Goal: Task Accomplishment & Management: Complete application form

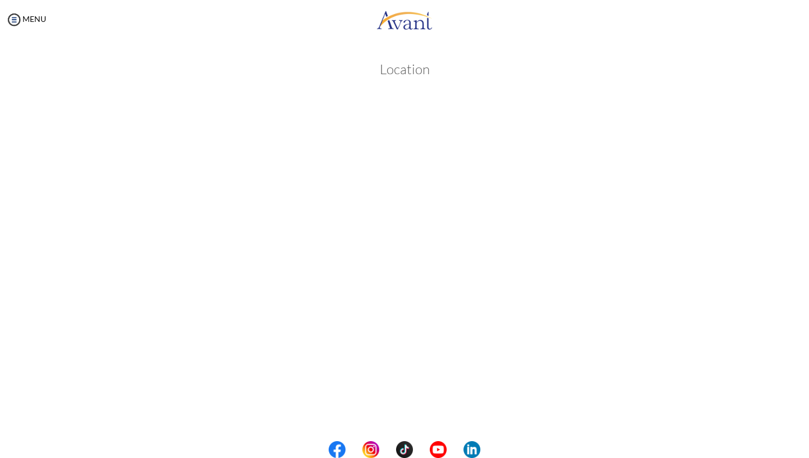
scroll to position [95, 0]
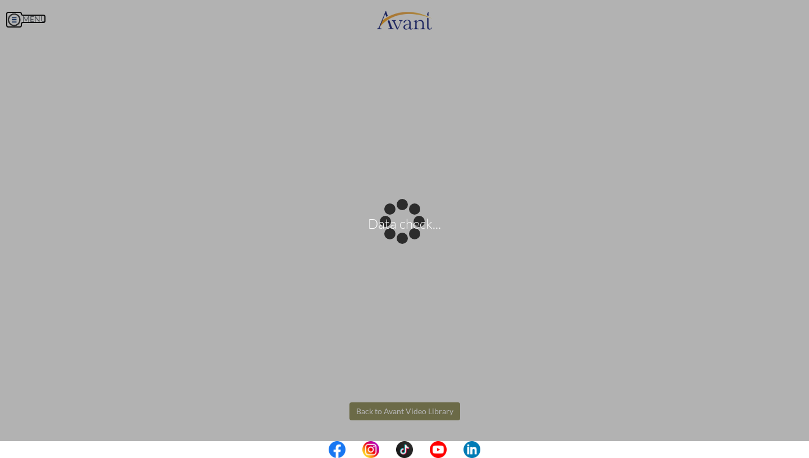
click at [13, 21] on body "Data check... Maintenance break. Please come back in 2 hours. MENU My Status Wh…" at bounding box center [404, 229] width 809 height 458
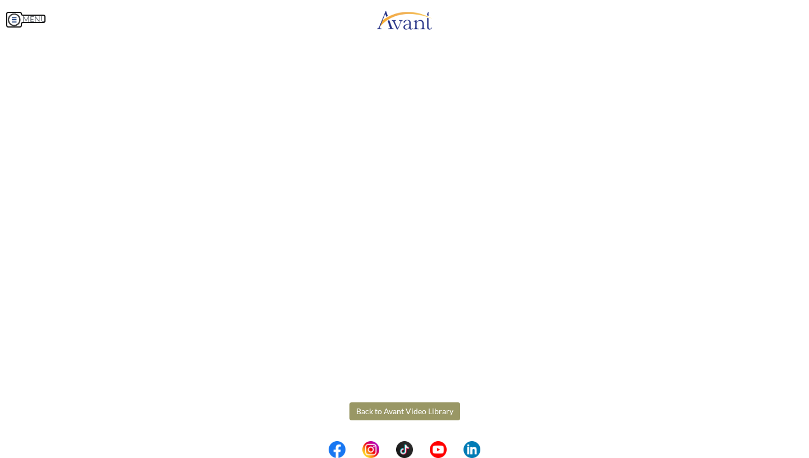
click at [11, 19] on img at bounding box center [14, 19] width 17 height 17
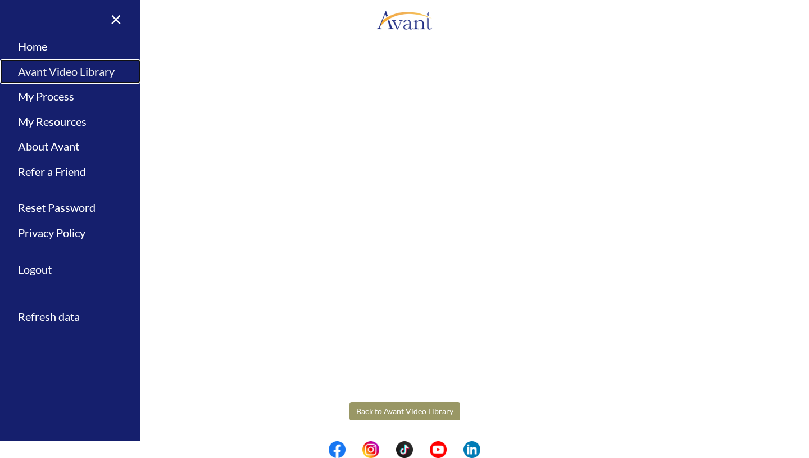
click at [50, 74] on link "Avant Video Library" at bounding box center [70, 71] width 140 height 25
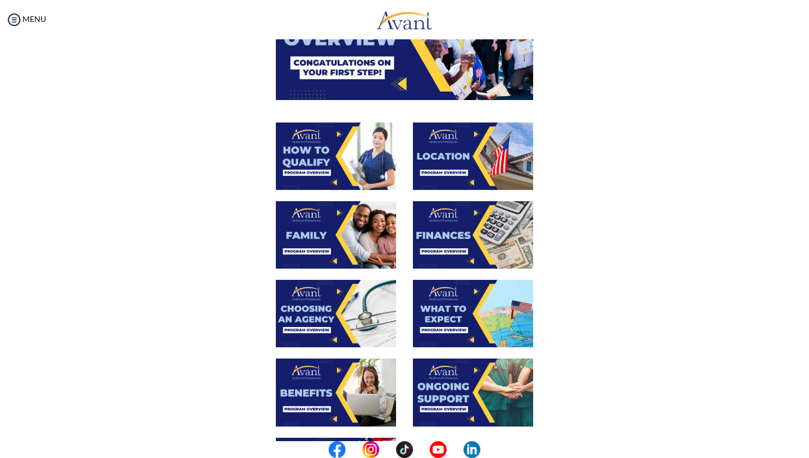
scroll to position [140, 0]
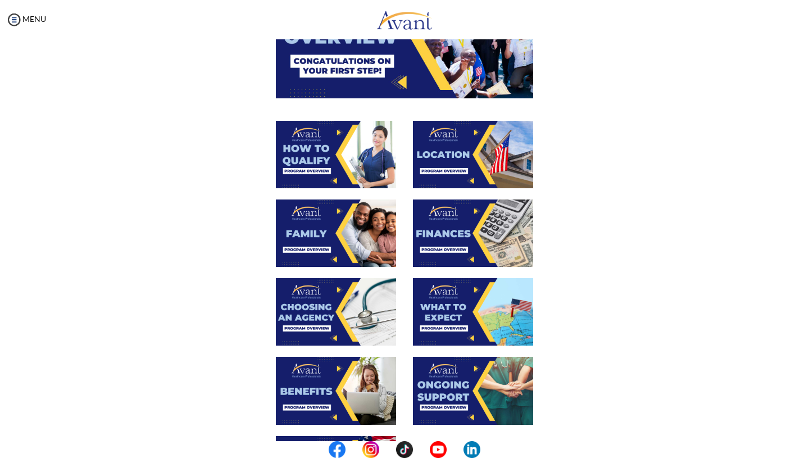
click at [310, 165] on img at bounding box center [336, 154] width 120 height 67
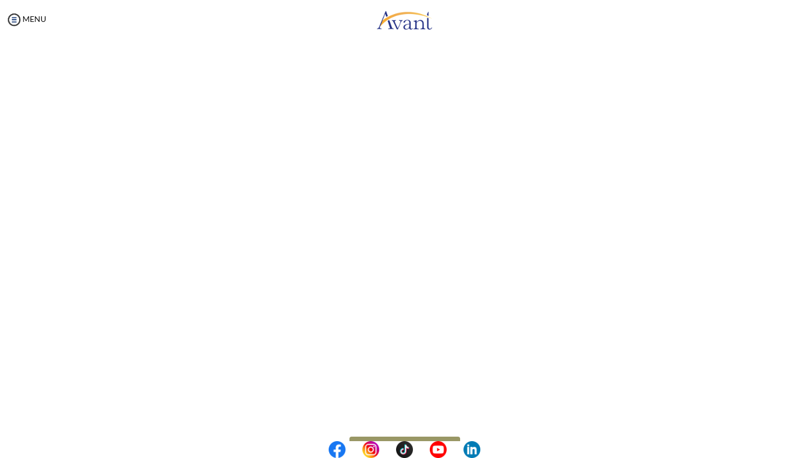
scroll to position [62, 0]
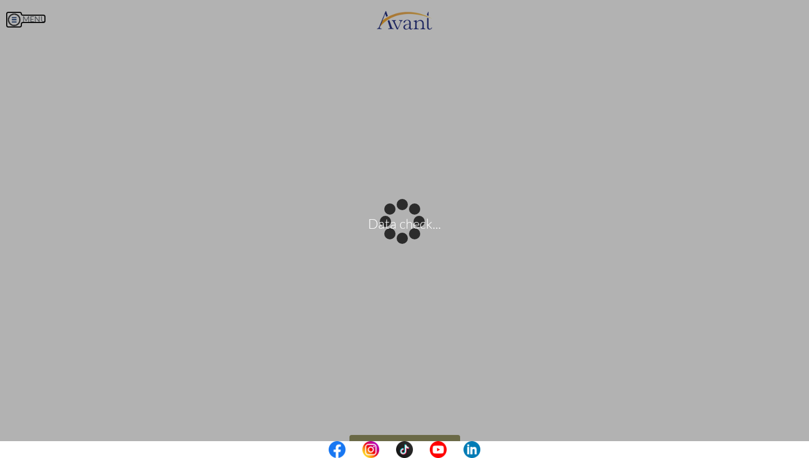
click at [15, 19] on body "Data check... Maintenance break. Please come back in 2 hours. MENU My Status Wh…" at bounding box center [404, 229] width 809 height 458
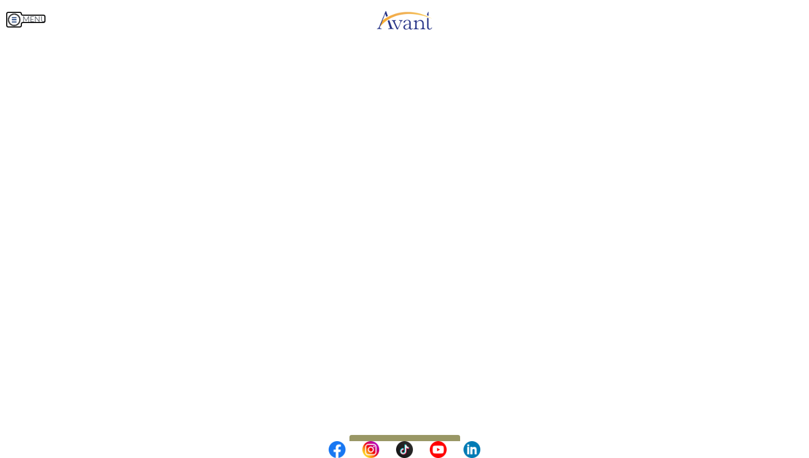
click at [15, 21] on img at bounding box center [14, 19] width 17 height 17
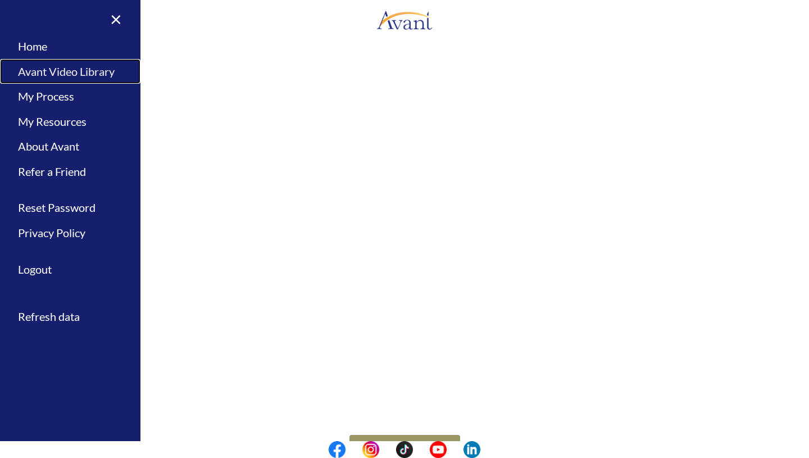
click at [66, 69] on link "Avant Video Library" at bounding box center [70, 71] width 140 height 25
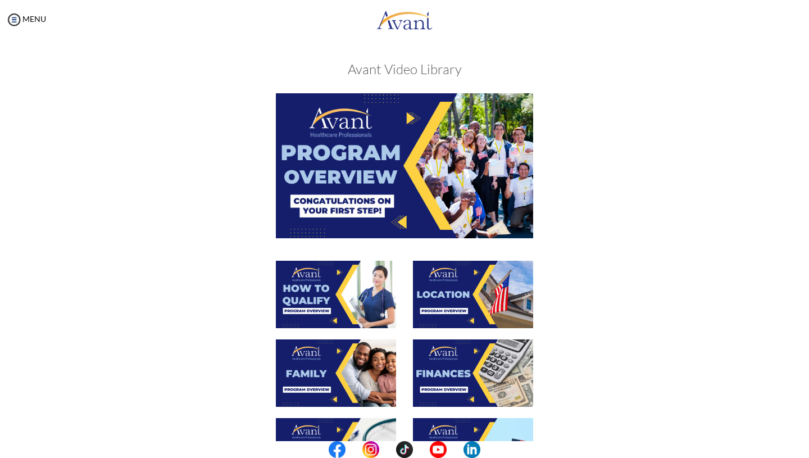
click at [457, 286] on img at bounding box center [473, 294] width 120 height 67
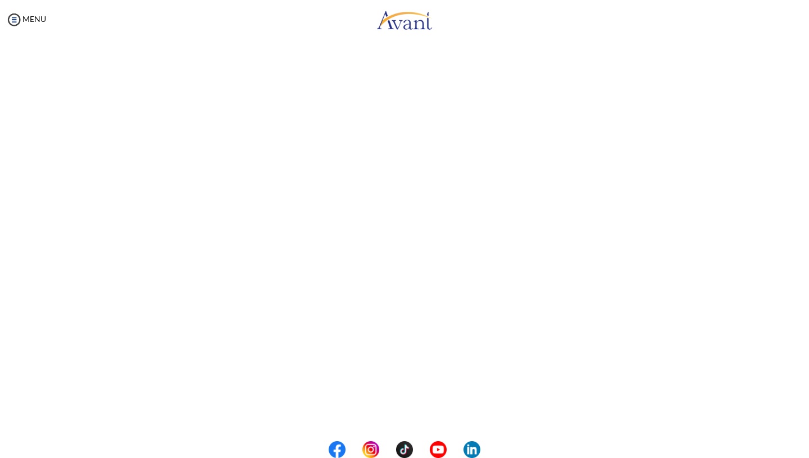
scroll to position [57, 0]
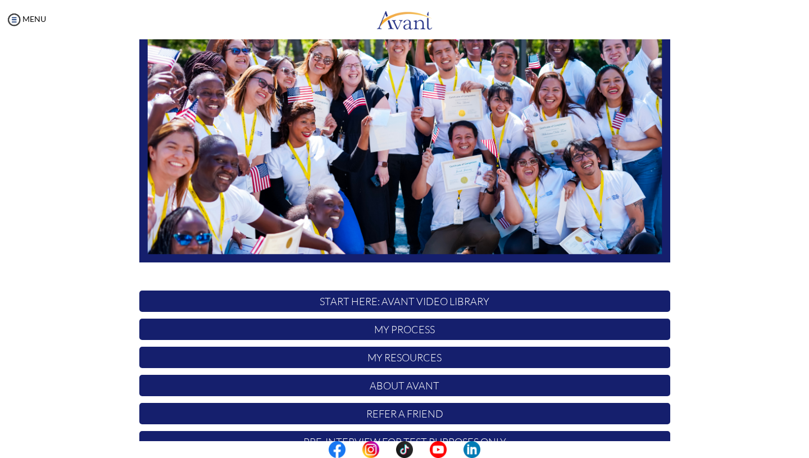
scroll to position [166, 0]
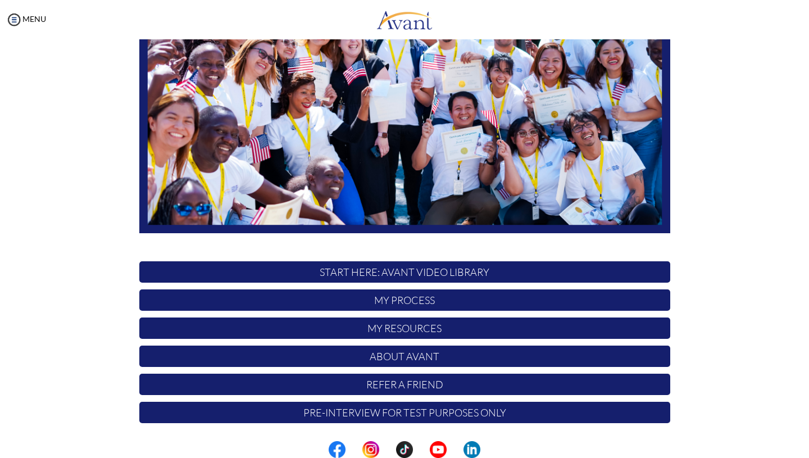
click at [428, 270] on p "START HERE: Avant Video Library" at bounding box center [404, 271] width 531 height 21
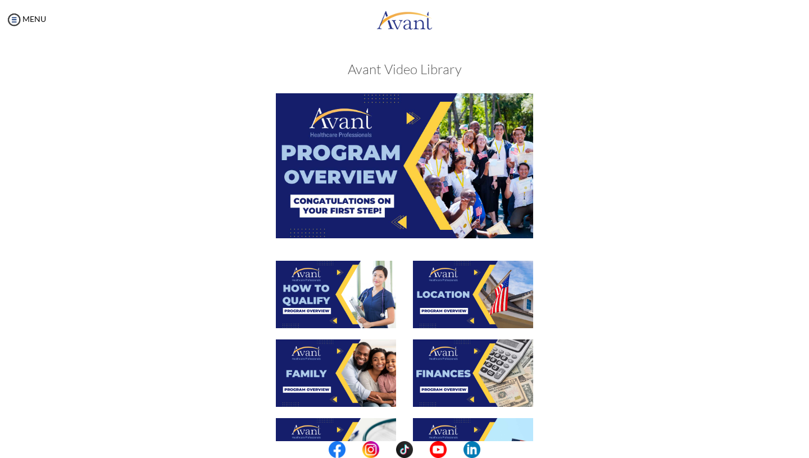
click at [468, 314] on img at bounding box center [473, 294] width 120 height 67
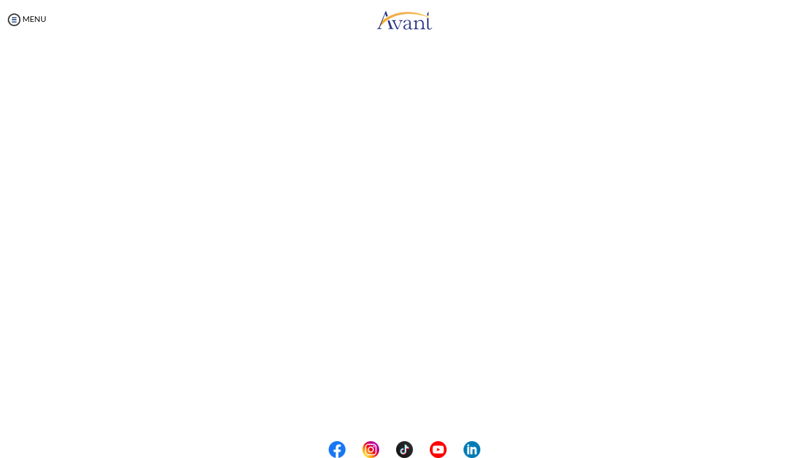
scroll to position [53, 0]
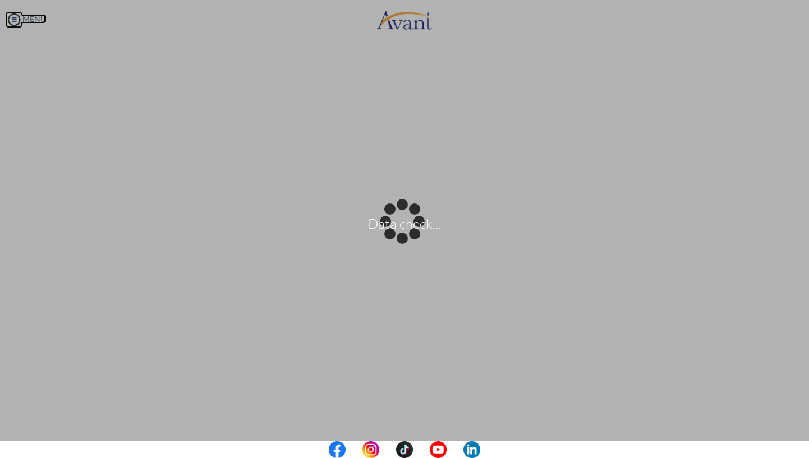
click at [13, 19] on body "Data check... Maintenance break. Please come back in 2 hours. MENU My Status Wh…" at bounding box center [404, 229] width 809 height 458
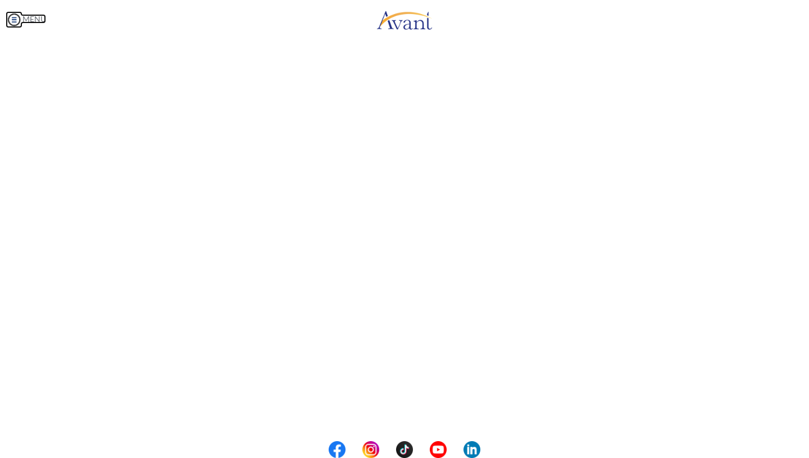
click at [11, 22] on img at bounding box center [14, 19] width 17 height 17
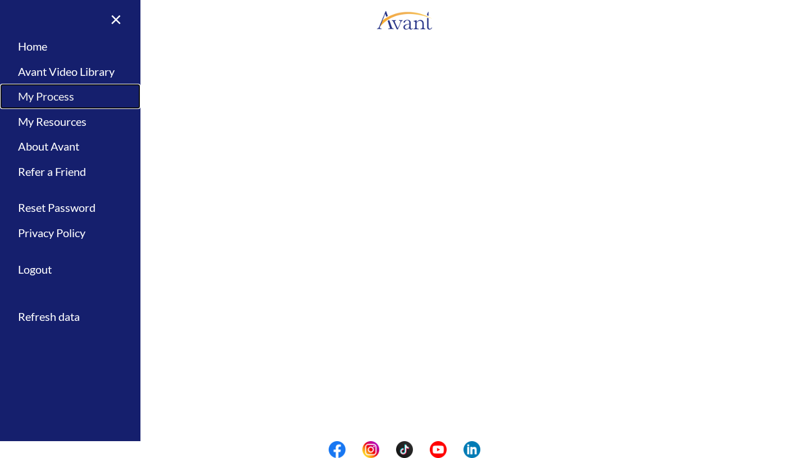
click at [66, 84] on link "My Process" at bounding box center [70, 96] width 140 height 25
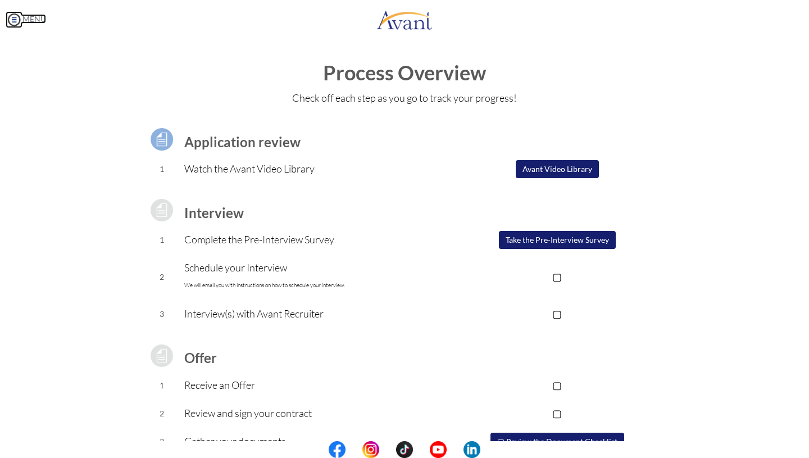
click at [15, 21] on img at bounding box center [14, 19] width 17 height 17
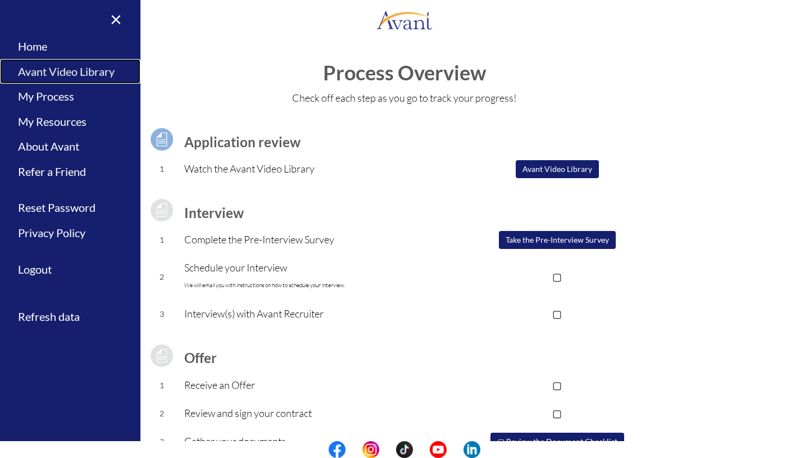
click at [81, 71] on link "Avant Video Library" at bounding box center [70, 71] width 140 height 25
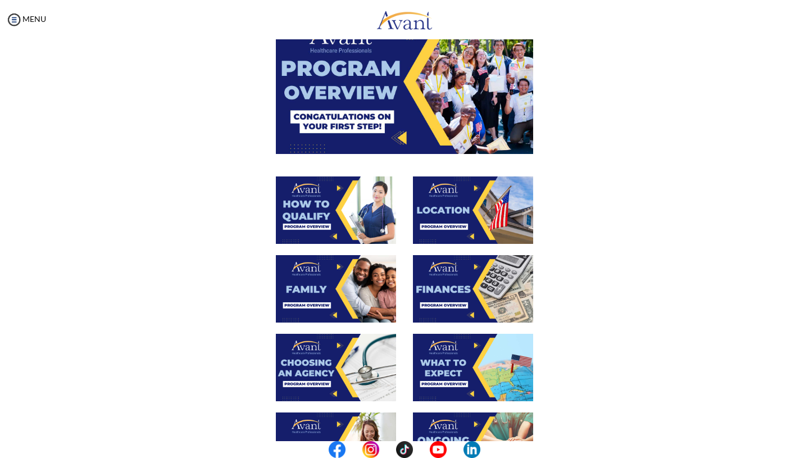
scroll to position [86, 0]
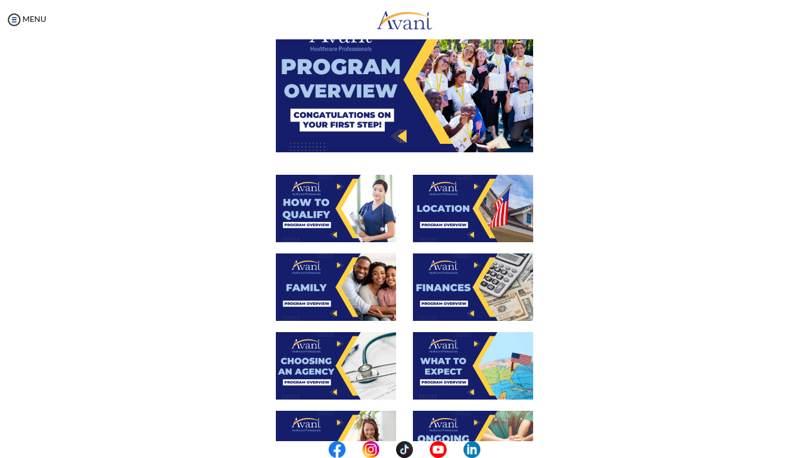
click at [316, 292] on img at bounding box center [336, 286] width 120 height 67
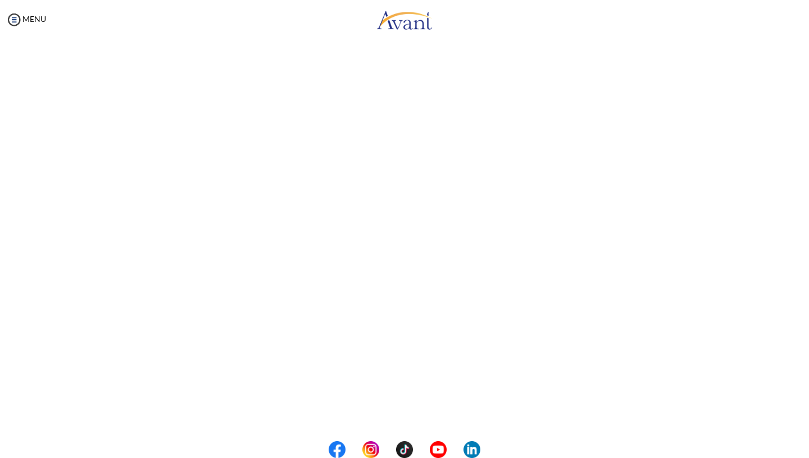
scroll to position [141, 0]
click at [16, 20] on body "Maintenance break. Please come back in 2 hours. MENU My Status What is the next…" at bounding box center [404, 229] width 809 height 458
click at [13, 19] on img at bounding box center [14, 19] width 17 height 17
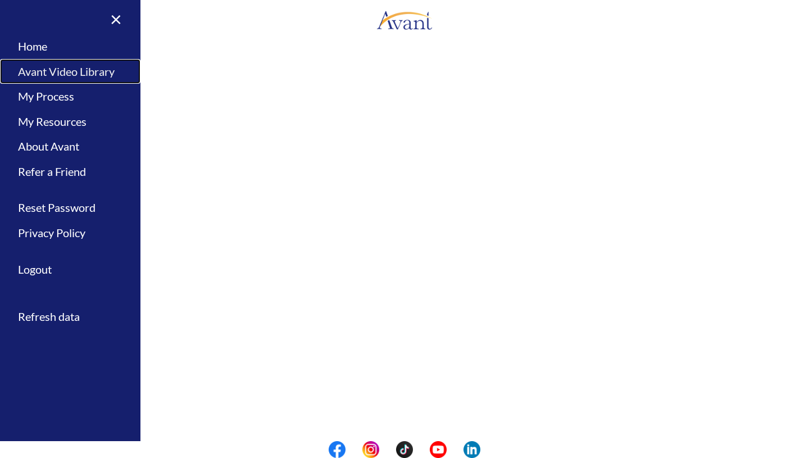
click at [61, 76] on link "Avant Video Library" at bounding box center [70, 71] width 140 height 25
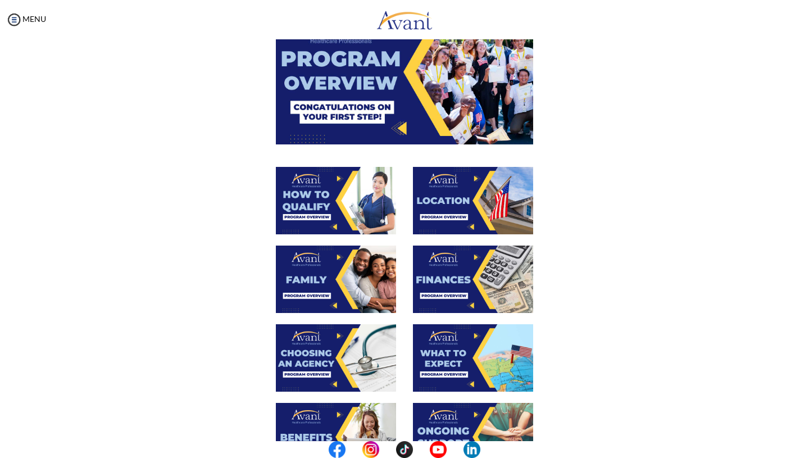
scroll to position [96, 0]
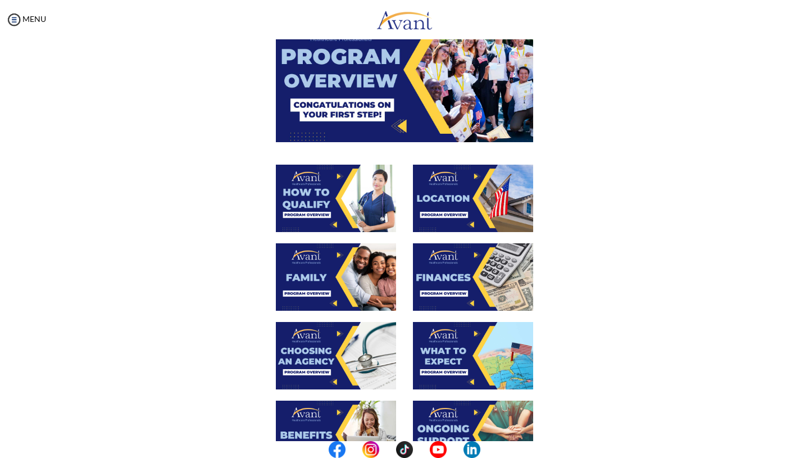
click at [347, 274] on img at bounding box center [336, 276] width 120 height 67
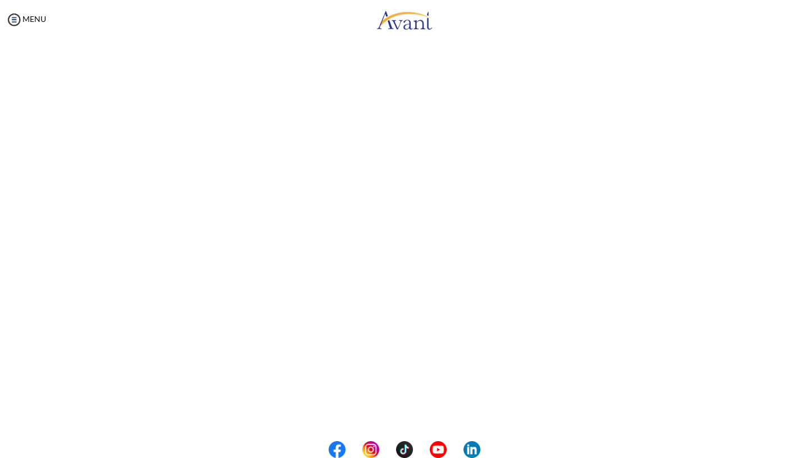
scroll to position [156, 0]
click at [17, 20] on body "Maintenance break. Please come back in 2 hours. MENU My Status What is the next…" at bounding box center [404, 229] width 809 height 458
click at [16, 19] on img at bounding box center [14, 19] width 17 height 17
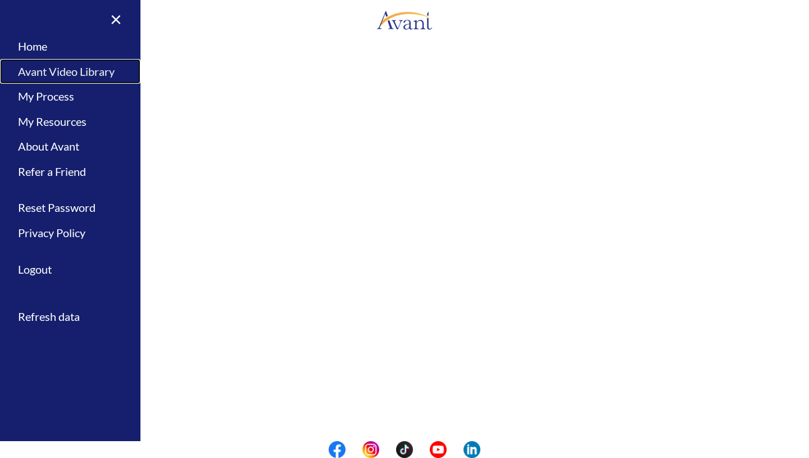
click at [68, 72] on link "Avant Video Library" at bounding box center [70, 71] width 140 height 25
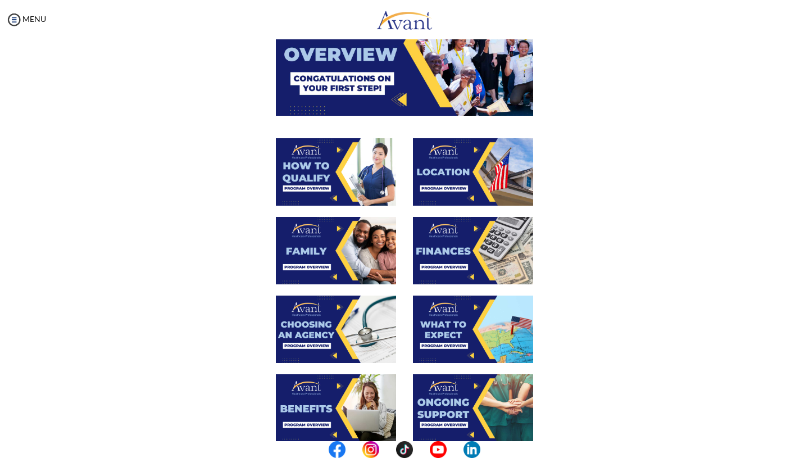
scroll to position [128, 0]
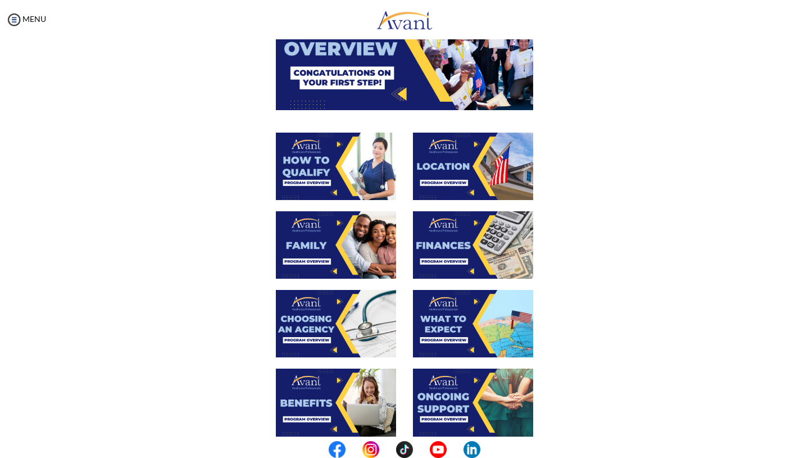
click at [464, 252] on img at bounding box center [473, 244] width 120 height 67
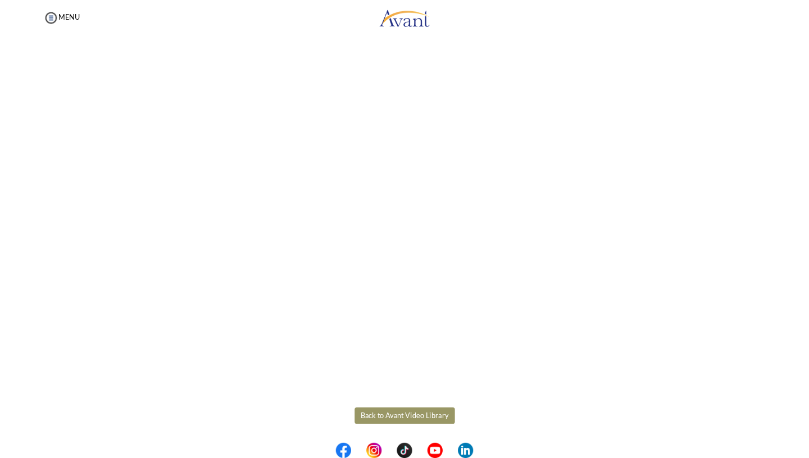
scroll to position [65, 0]
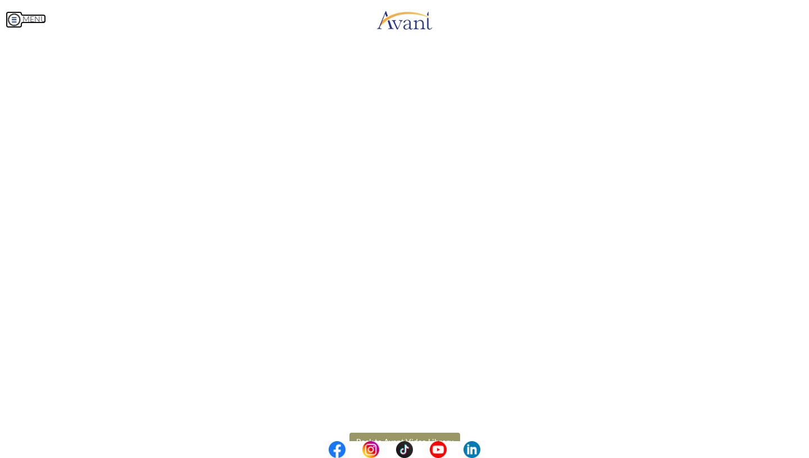
click at [14, 21] on body "Maintenance break. Please come back in 2 hours. MENU My Status What is the next…" at bounding box center [404, 229] width 809 height 458
click at [14, 21] on img at bounding box center [14, 19] width 17 height 17
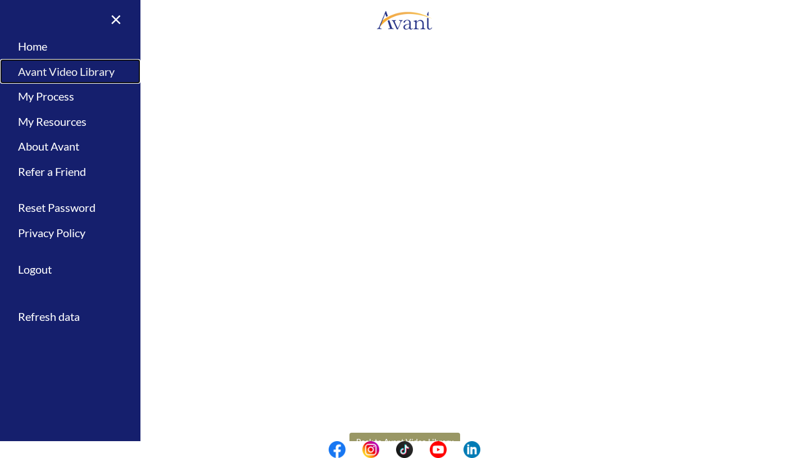
click at [49, 72] on link "Avant Video Library" at bounding box center [70, 71] width 140 height 25
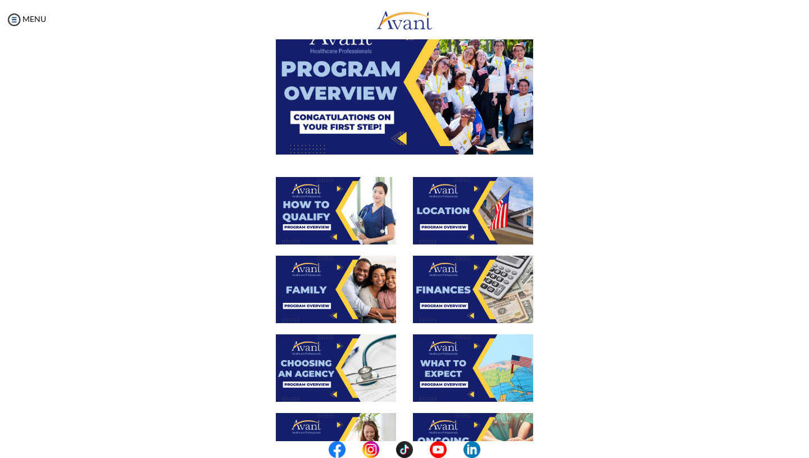
scroll to position [114, 0]
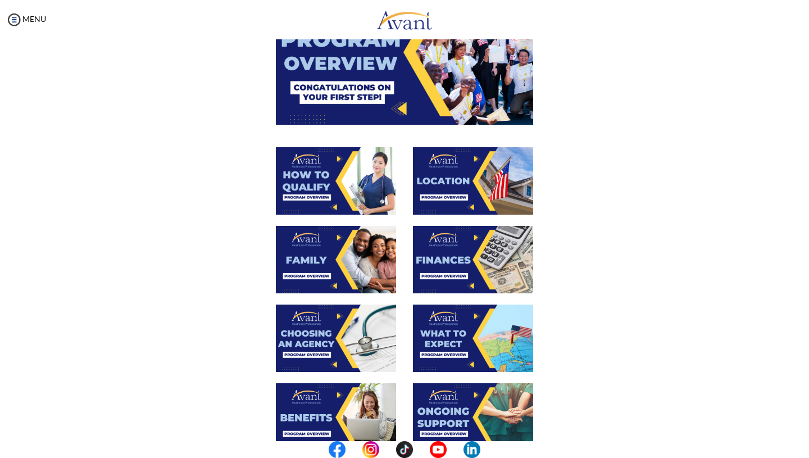
click at [360, 346] on img at bounding box center [336, 338] width 120 height 67
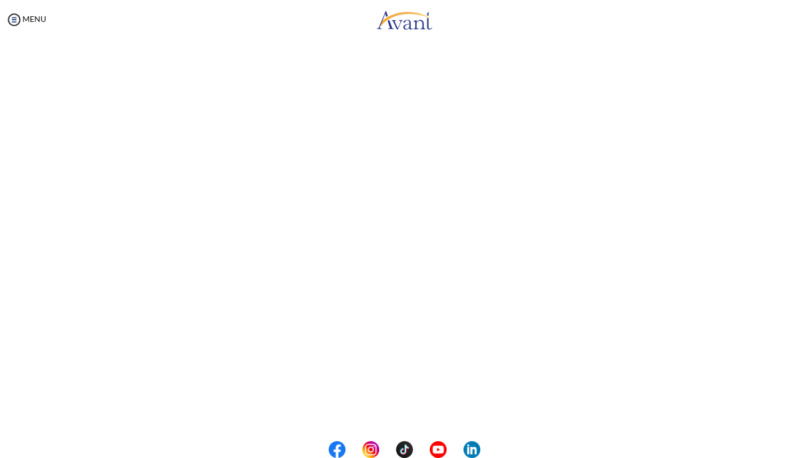
scroll to position [133, 0]
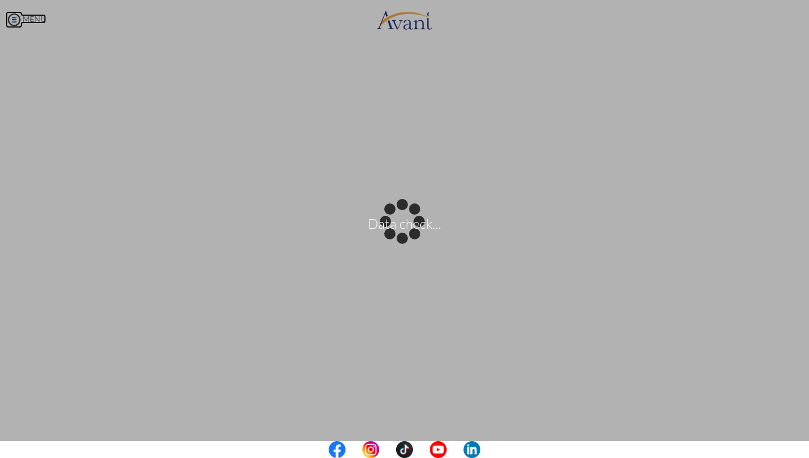
click at [16, 22] on body "Data check... Maintenance break. Please come back in 2 hours. MENU My Status Wh…" at bounding box center [404, 229] width 809 height 458
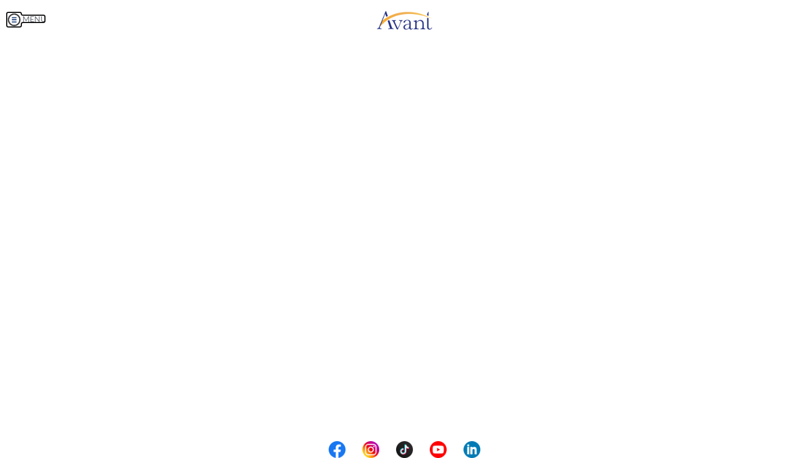
click at [14, 15] on img at bounding box center [14, 19] width 17 height 17
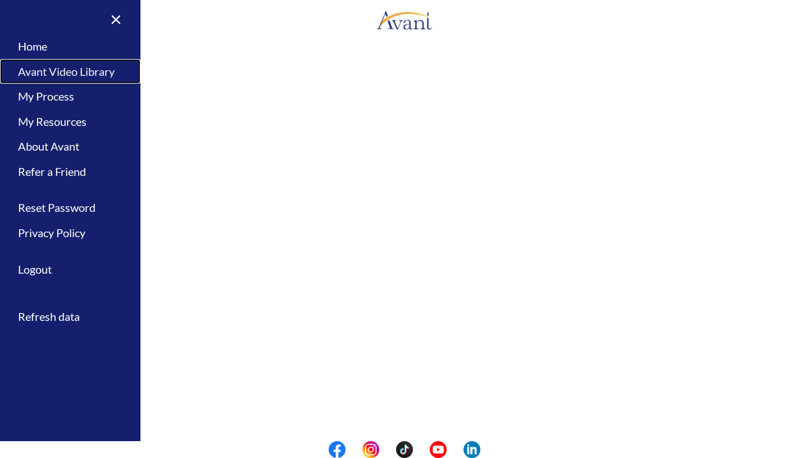
click at [51, 73] on link "Avant Video Library" at bounding box center [70, 71] width 140 height 25
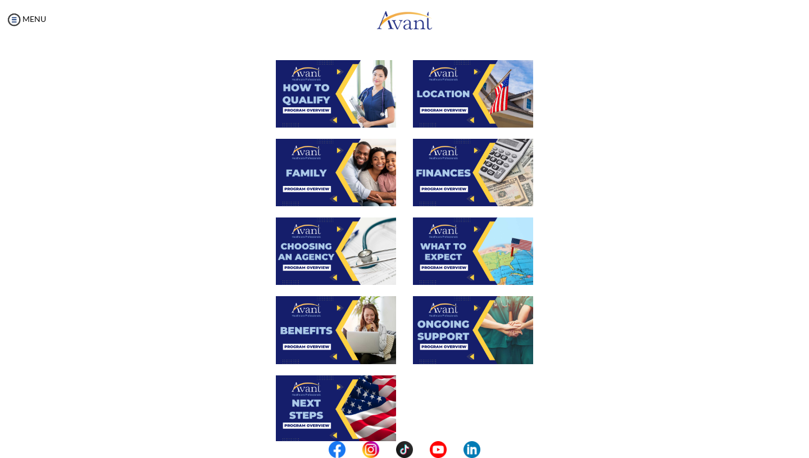
scroll to position [205, 0]
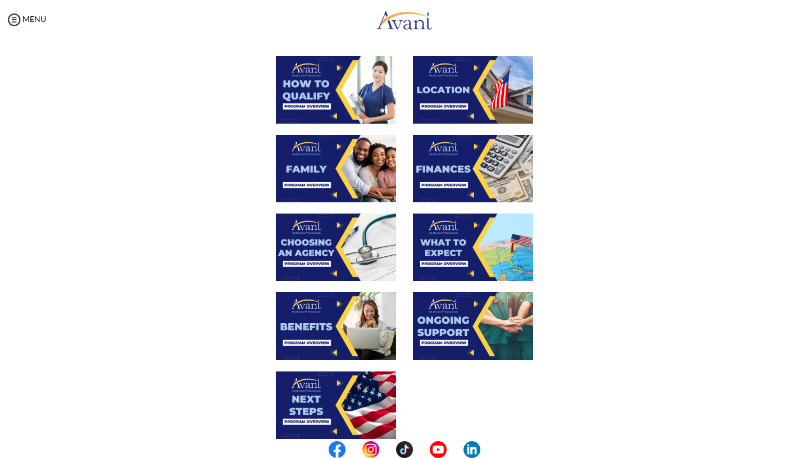
click at [441, 250] on img at bounding box center [473, 247] width 120 height 67
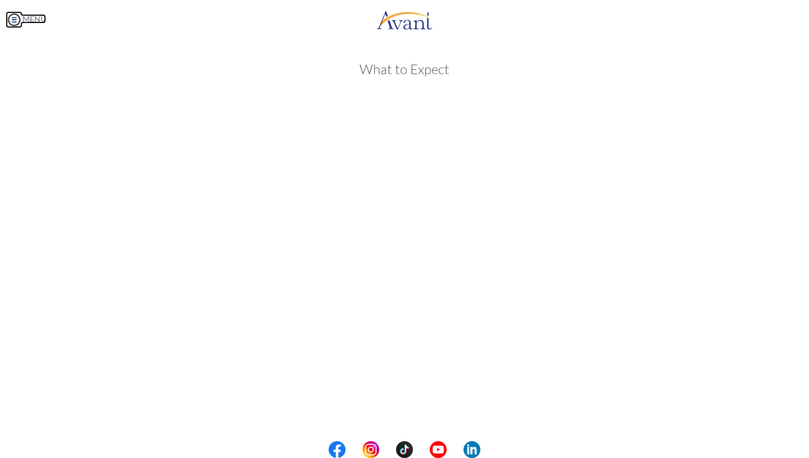
click at [16, 17] on img at bounding box center [14, 19] width 17 height 17
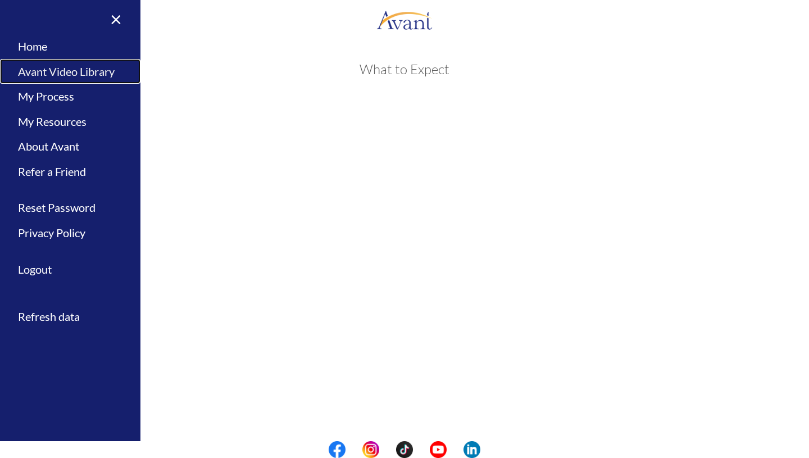
click at [67, 69] on link "Avant Video Library" at bounding box center [70, 71] width 140 height 25
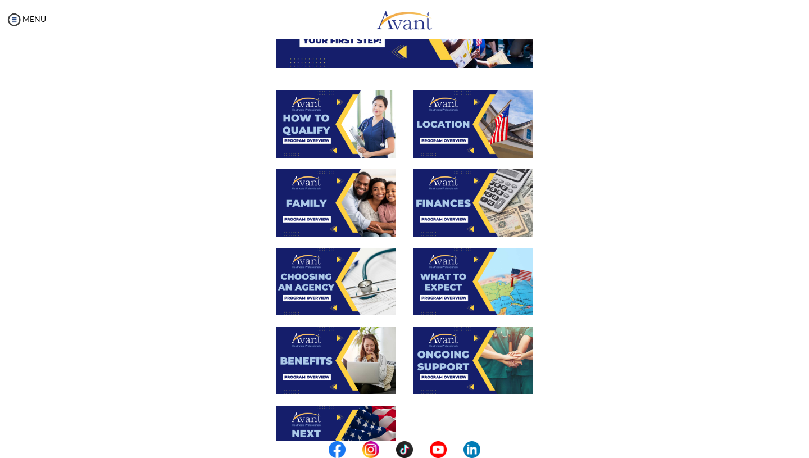
scroll to position [179, 0]
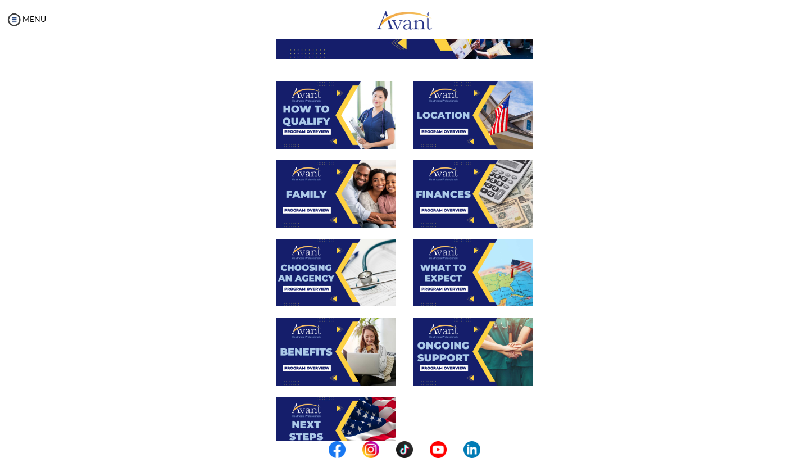
click at [469, 280] on img at bounding box center [473, 272] width 120 height 67
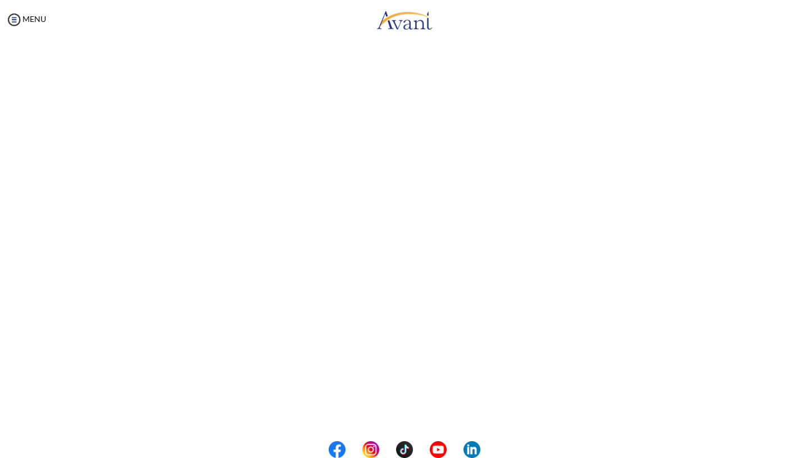
scroll to position [133, 0]
click at [15, 19] on body "Maintenance break. Please come back in 2 hours. MENU My Status What is the next…" at bounding box center [404, 229] width 809 height 458
click at [15, 19] on img at bounding box center [14, 19] width 17 height 17
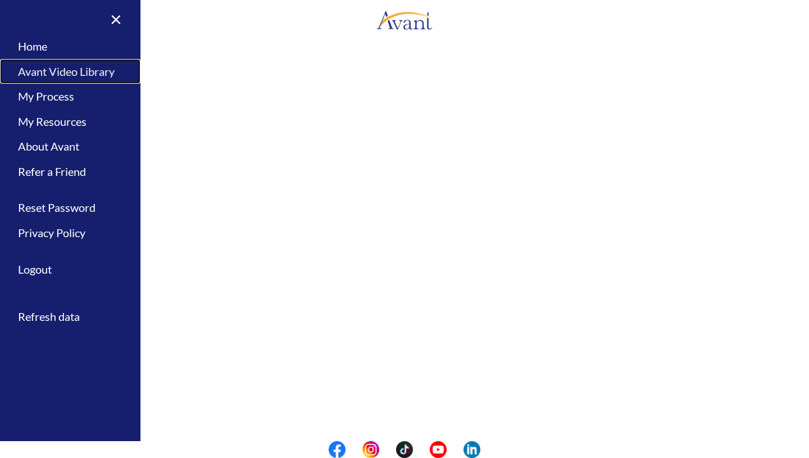
click at [71, 70] on link "Avant Video Library" at bounding box center [70, 71] width 140 height 25
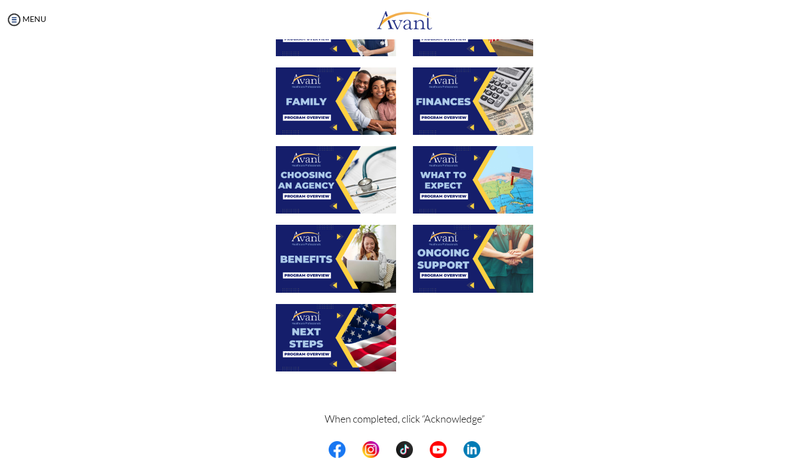
scroll to position [273, 0]
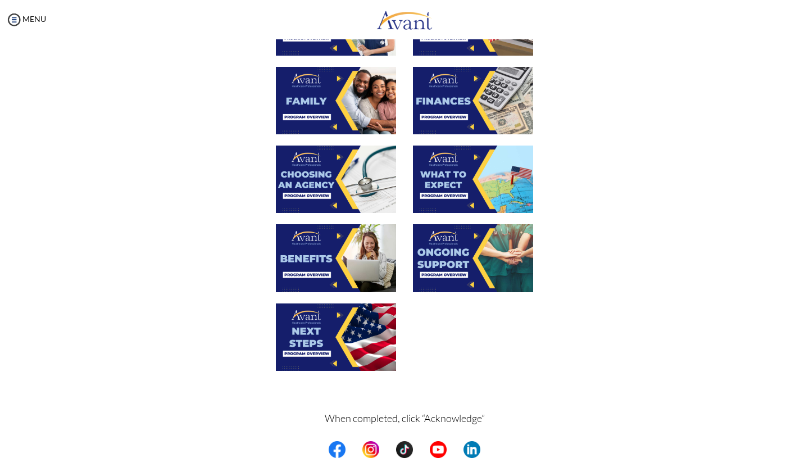
click at [329, 269] on img at bounding box center [336, 257] width 120 height 67
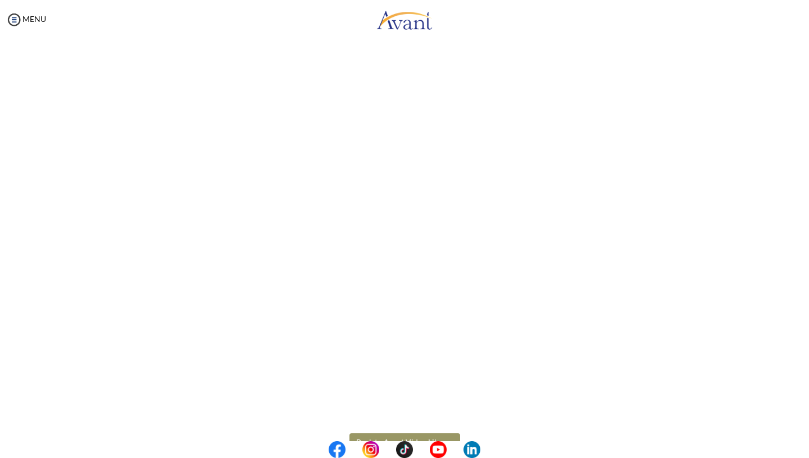
scroll to position [167, 0]
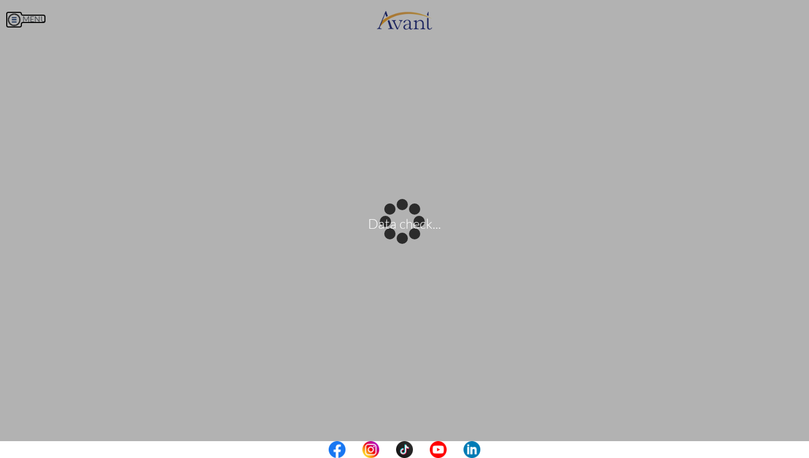
click at [18, 19] on body "Data check... Maintenance break. Please come back in 2 hours. MENU My Status Wh…" at bounding box center [404, 229] width 809 height 458
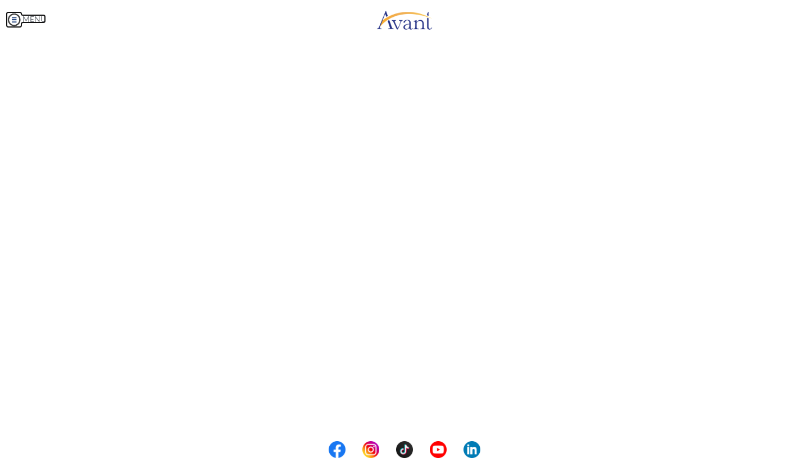
click at [12, 16] on img at bounding box center [14, 19] width 17 height 17
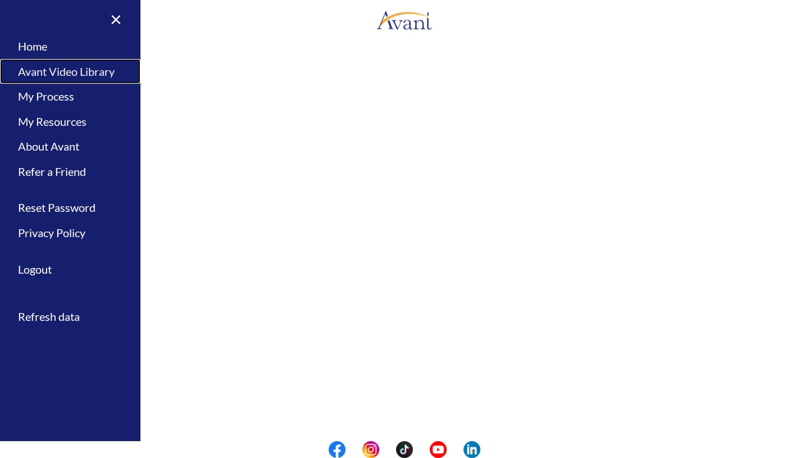
click at [74, 70] on link "Avant Video Library" at bounding box center [70, 71] width 140 height 25
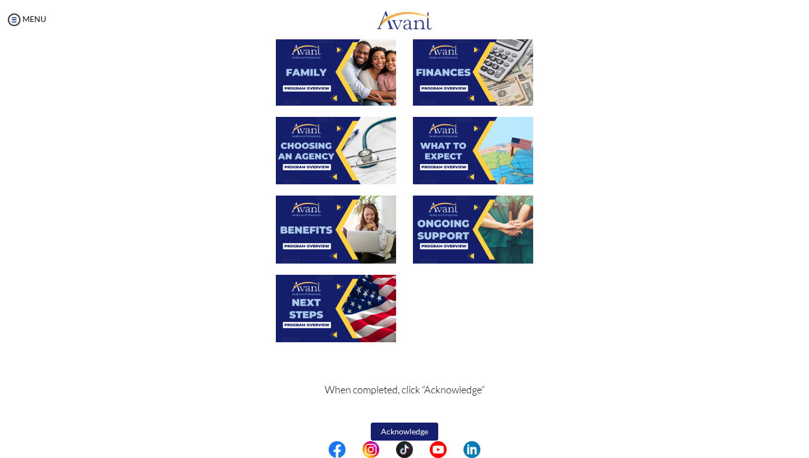
scroll to position [304, 0]
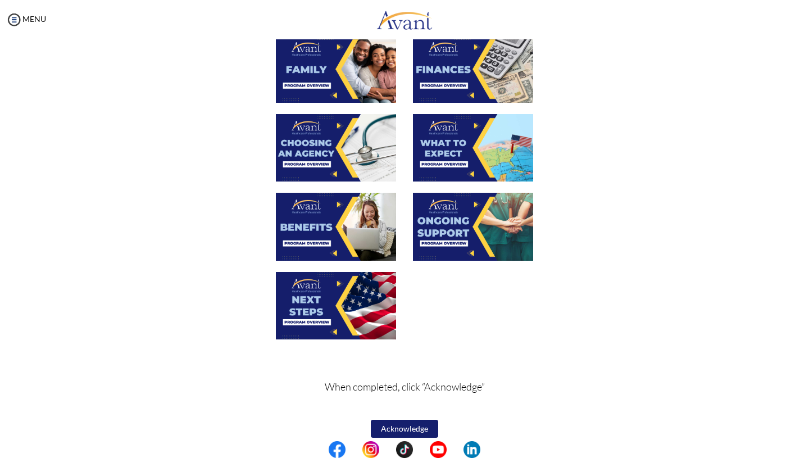
click at [447, 241] on img at bounding box center [473, 226] width 120 height 67
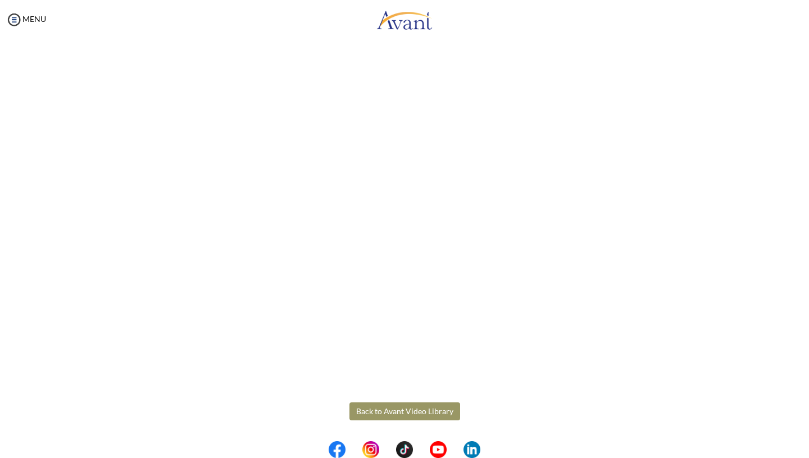
scroll to position [167, 0]
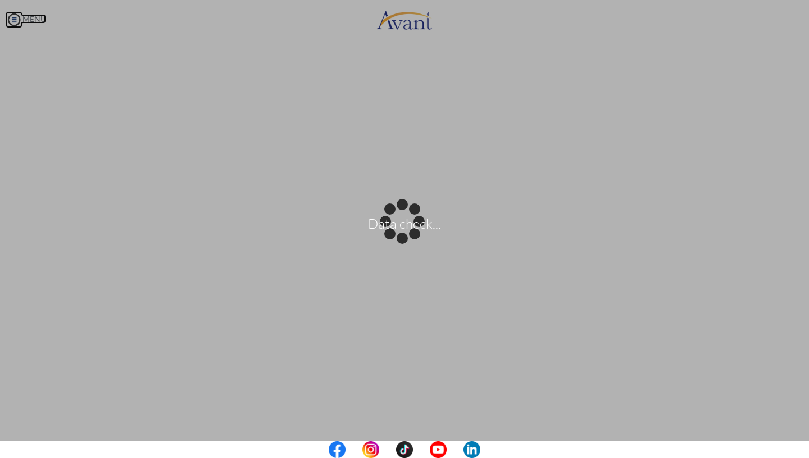
click at [17, 19] on body "Data check... Maintenance break. Please come back in 2 hours. MENU My Status Wh…" at bounding box center [404, 229] width 809 height 458
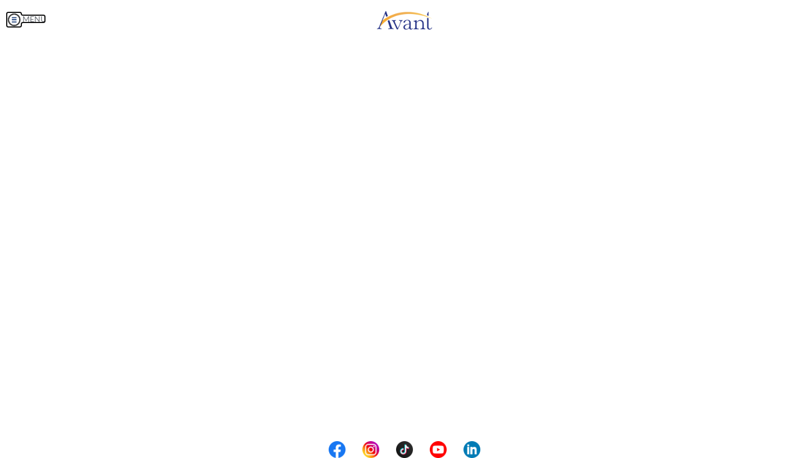
click at [16, 19] on img at bounding box center [14, 19] width 17 height 17
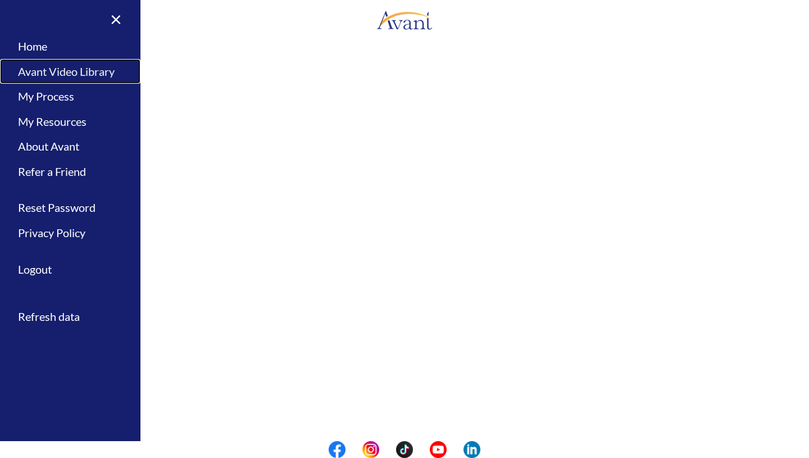
click at [78, 69] on link "Avant Video Library" at bounding box center [70, 71] width 140 height 25
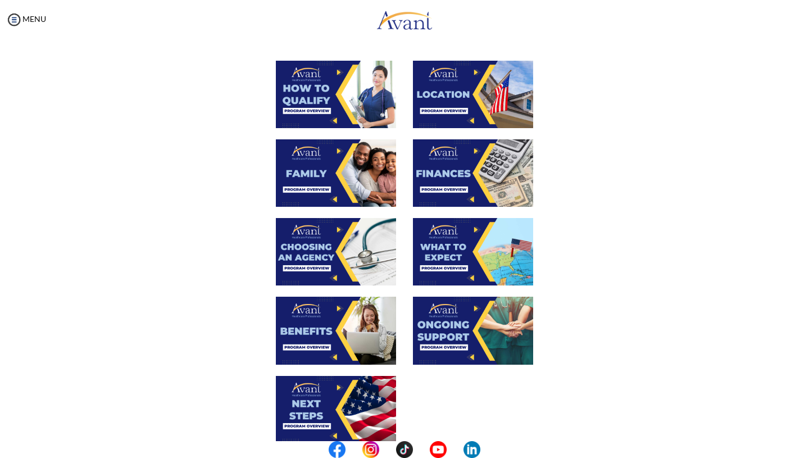
scroll to position [315, 0]
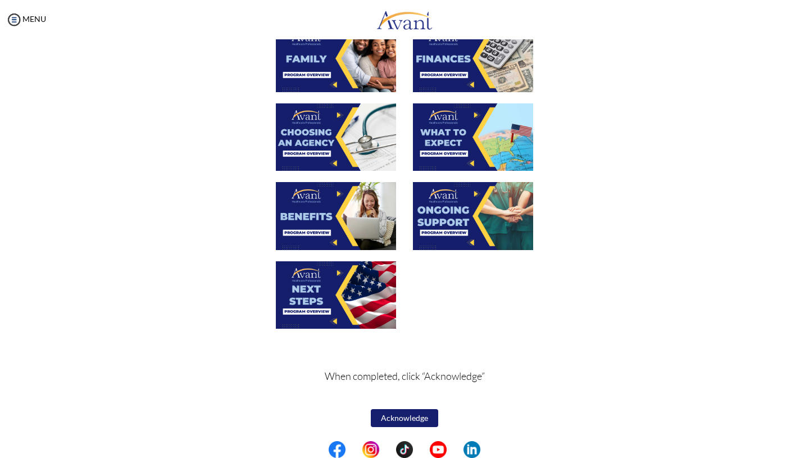
click at [315, 289] on img at bounding box center [336, 294] width 120 height 67
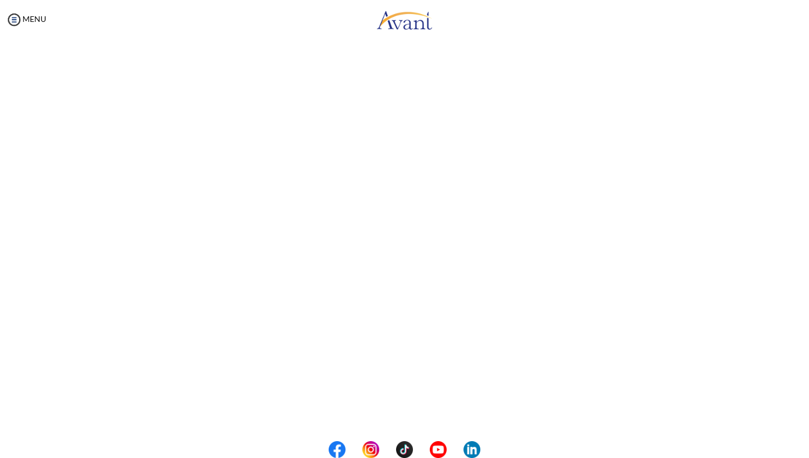
scroll to position [215, 0]
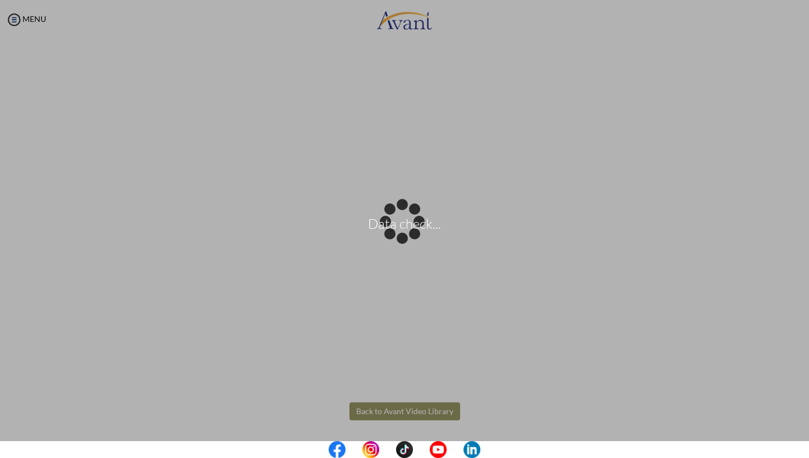
click at [427, 414] on body "Data check... Maintenance break. Please come back in 2 hours. MENU My Status Wh…" at bounding box center [404, 229] width 809 height 458
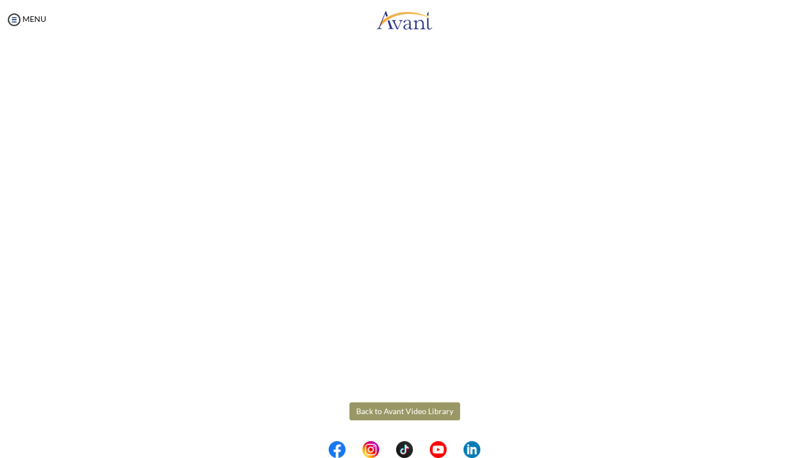
click at [427, 414] on button "Back to Avant Video Library" at bounding box center [405, 411] width 111 height 18
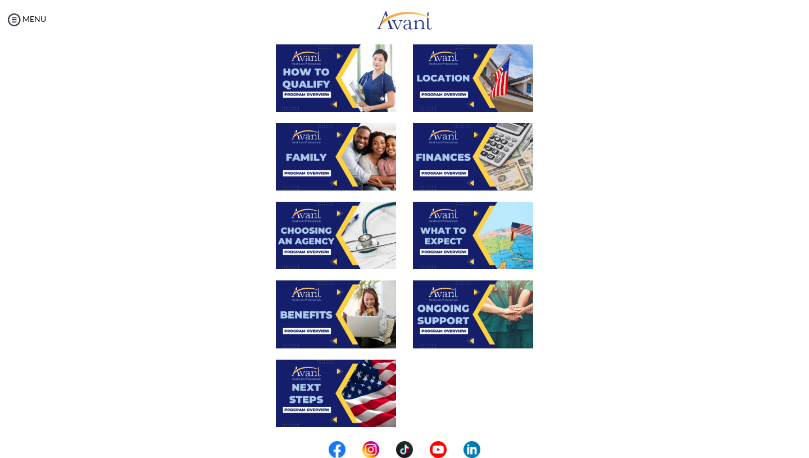
scroll to position [315, 0]
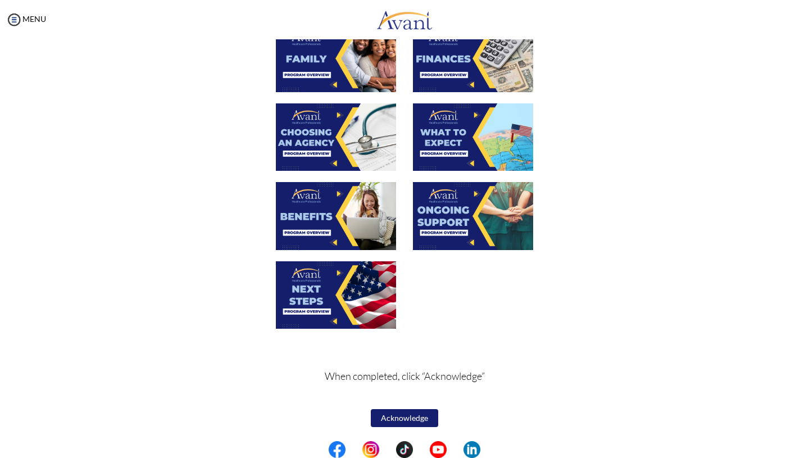
click at [418, 420] on button "Acknowledge" at bounding box center [404, 418] width 67 height 18
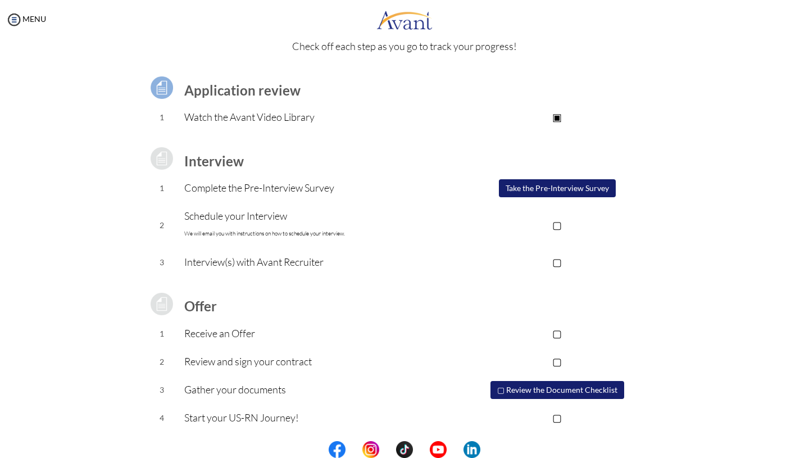
scroll to position [0, 0]
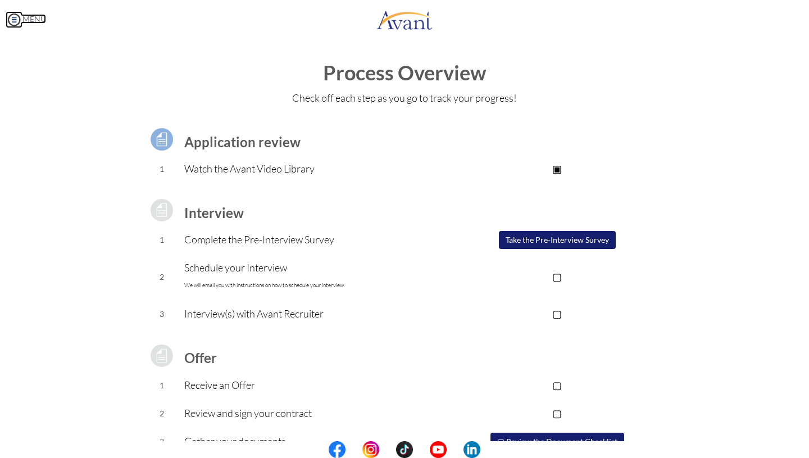
click at [14, 17] on img at bounding box center [14, 19] width 17 height 17
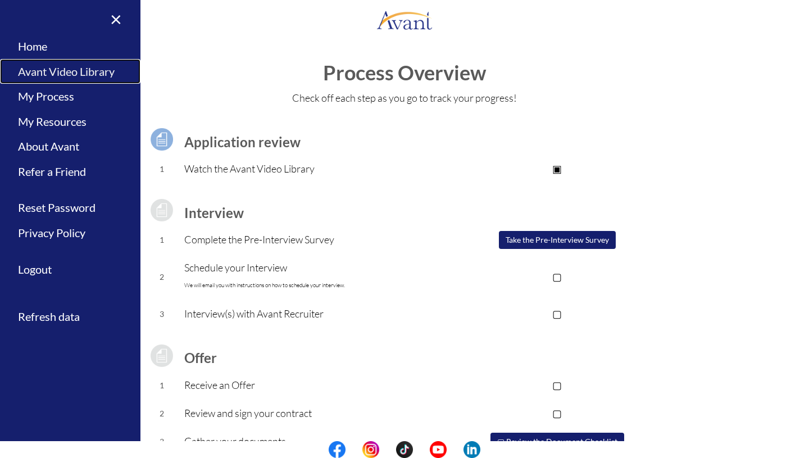
click at [46, 67] on link "Avant Video Library" at bounding box center [70, 71] width 140 height 25
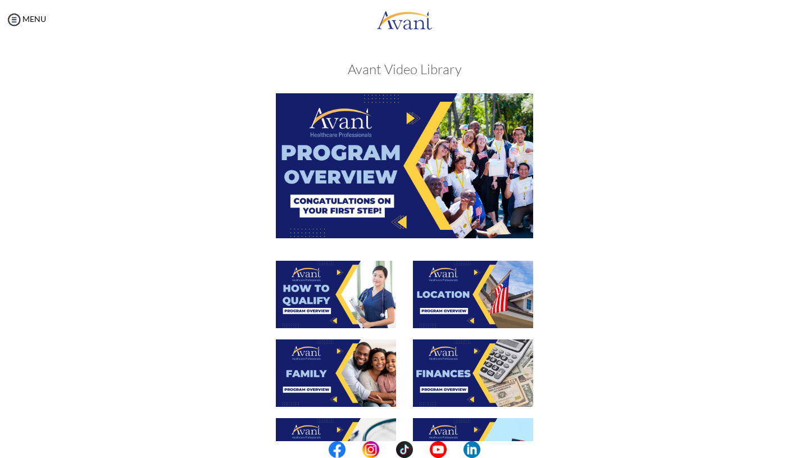
scroll to position [315, 0]
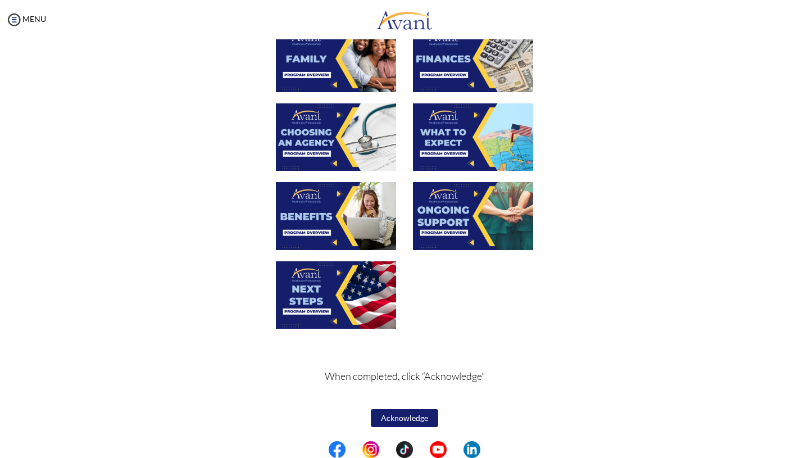
click at [411, 414] on button "Acknowledge" at bounding box center [404, 418] width 67 height 18
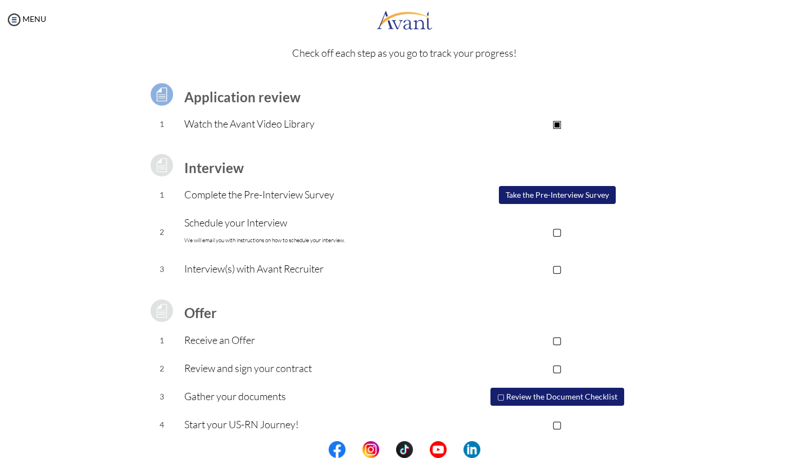
scroll to position [53, 0]
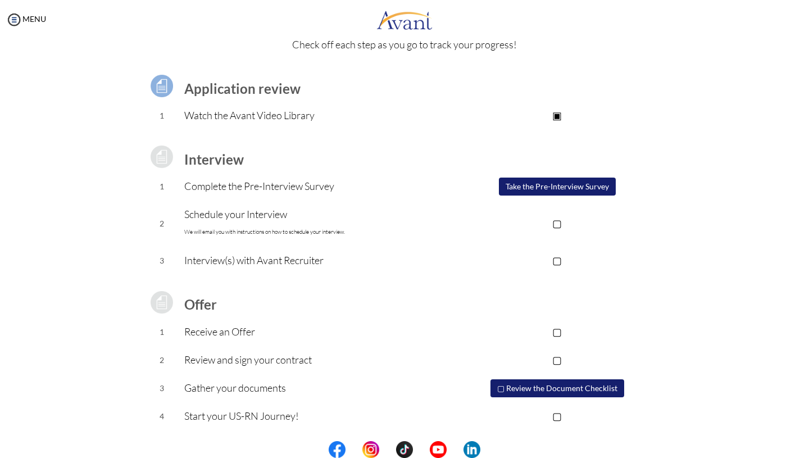
click at [566, 185] on button "Take the Pre-Interview Survey" at bounding box center [557, 187] width 117 height 18
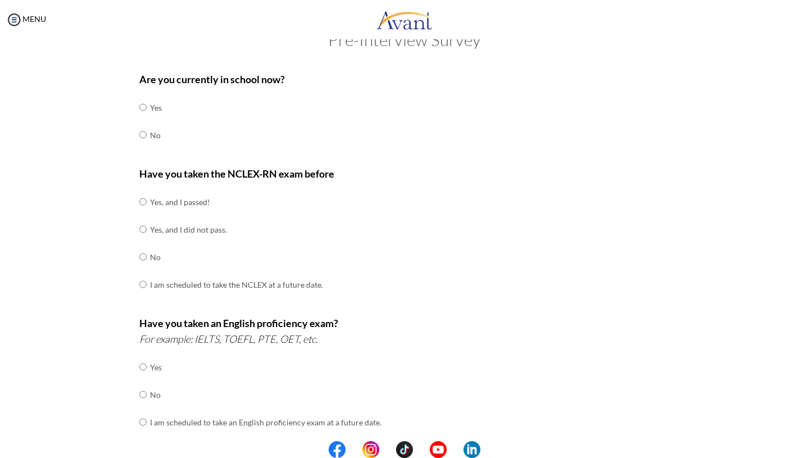
scroll to position [0, 0]
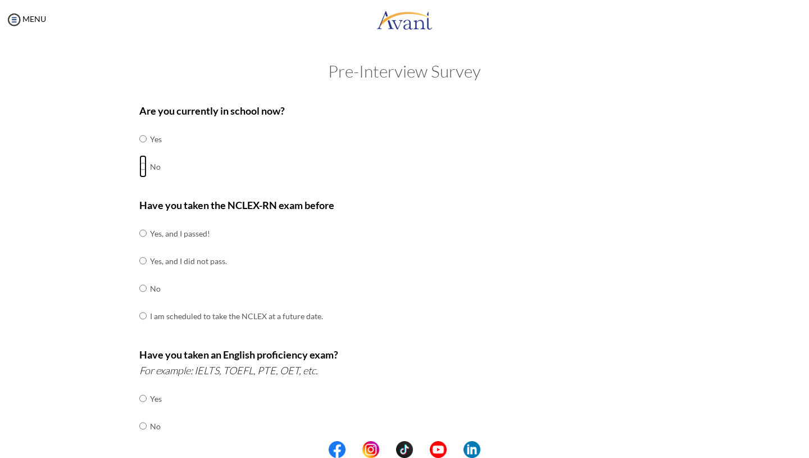
click at [143, 167] on input "radio" at bounding box center [142, 166] width 7 height 22
radio input "true"
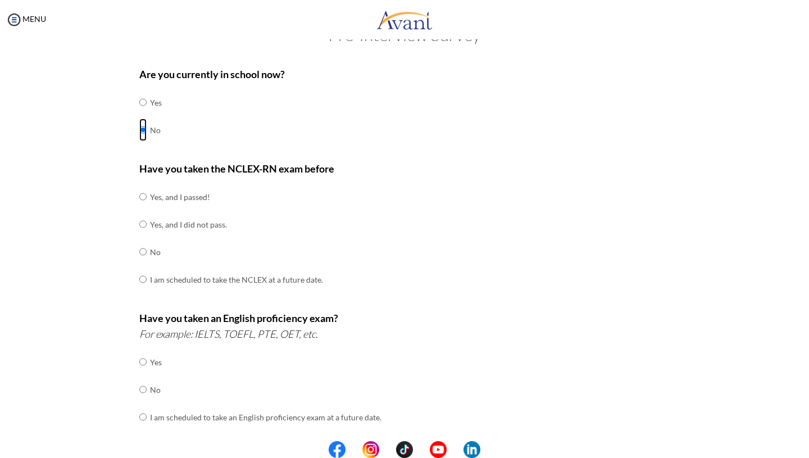
scroll to position [37, 0]
click at [142, 250] on input "radio" at bounding box center [142, 251] width 7 height 22
radio input "true"
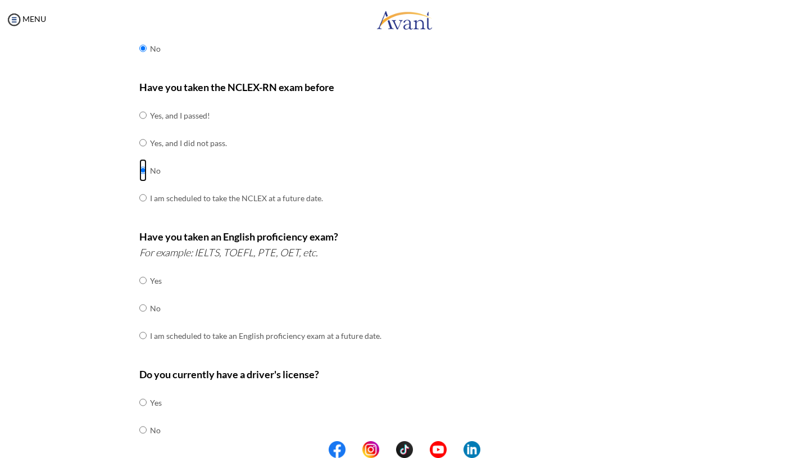
scroll to position [127, 0]
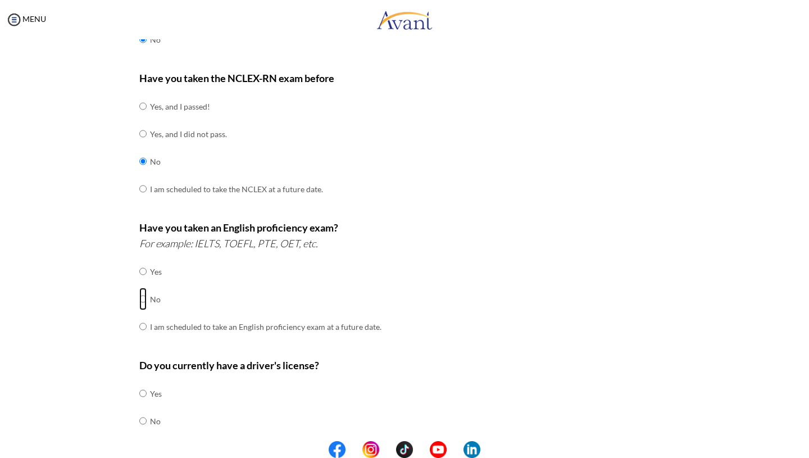
click at [142, 299] on input "radio" at bounding box center [142, 299] width 7 height 22
radio input "true"
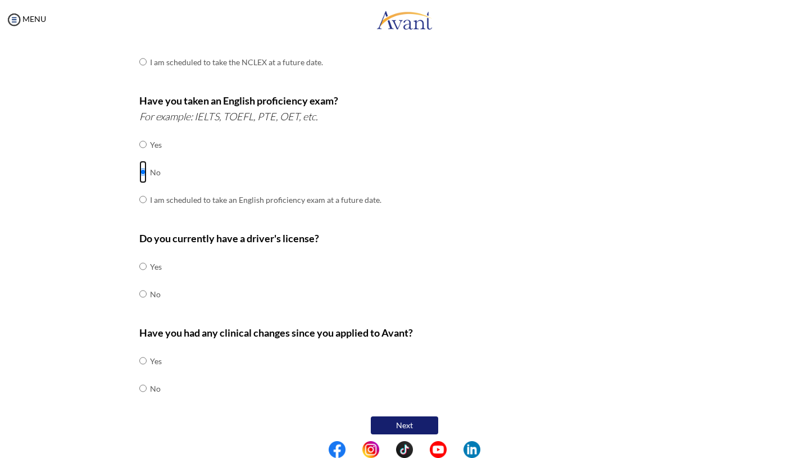
scroll to position [261, 0]
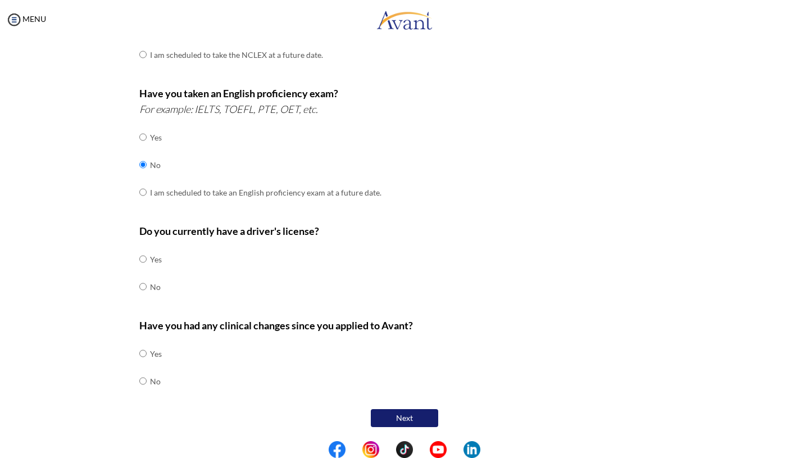
click at [147, 262] on td at bounding box center [148, 260] width 3 height 28
click at [144, 260] on input "radio" at bounding box center [142, 259] width 7 height 22
radio input "true"
click at [144, 380] on input "radio" at bounding box center [142, 381] width 7 height 22
radio input "true"
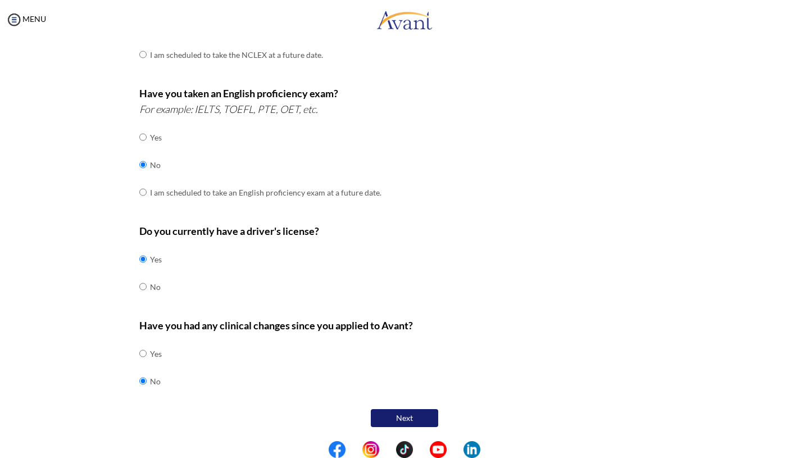
click at [409, 418] on button "Next" at bounding box center [404, 418] width 67 height 18
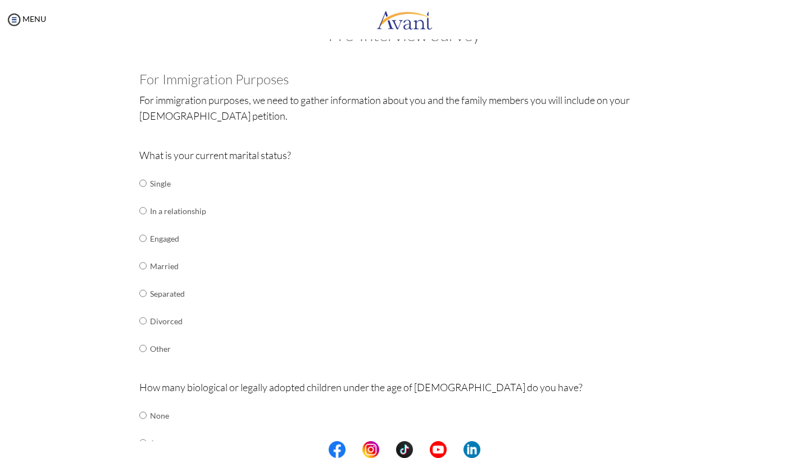
scroll to position [39, 0]
click at [142, 265] on input "radio" at bounding box center [142, 263] width 7 height 22
radio input "true"
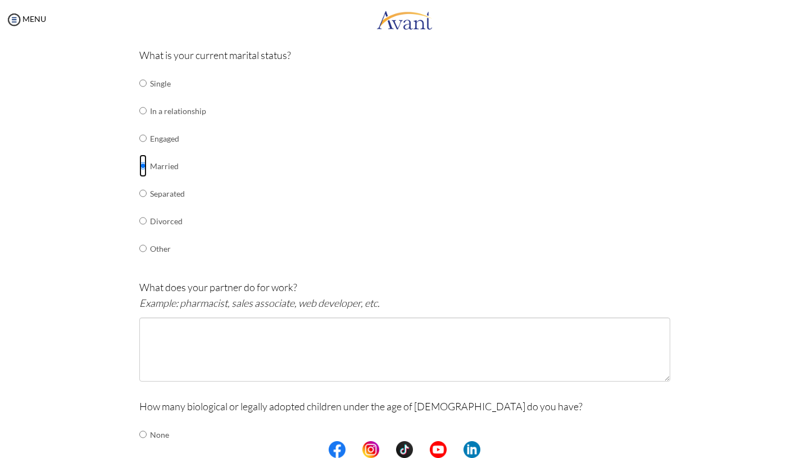
scroll to position [140, 0]
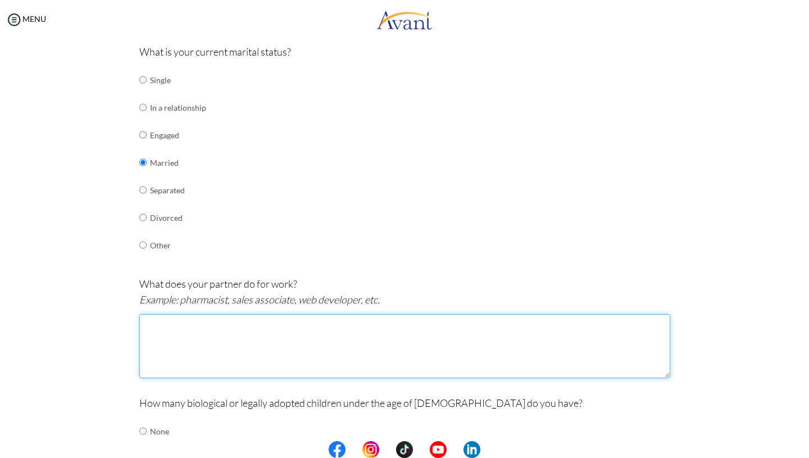
click at [191, 333] on textarea at bounding box center [404, 346] width 531 height 64
click at [237, 335] on textarea "General Practinior" at bounding box center [404, 346] width 531 height 64
drag, startPoint x: 223, startPoint y: 328, endPoint x: 148, endPoint y: 327, distance: 74.2
click at [148, 327] on textarea "General Practinior" at bounding box center [404, 346] width 531 height 64
paste textarea "A General Practitioner (GP)"
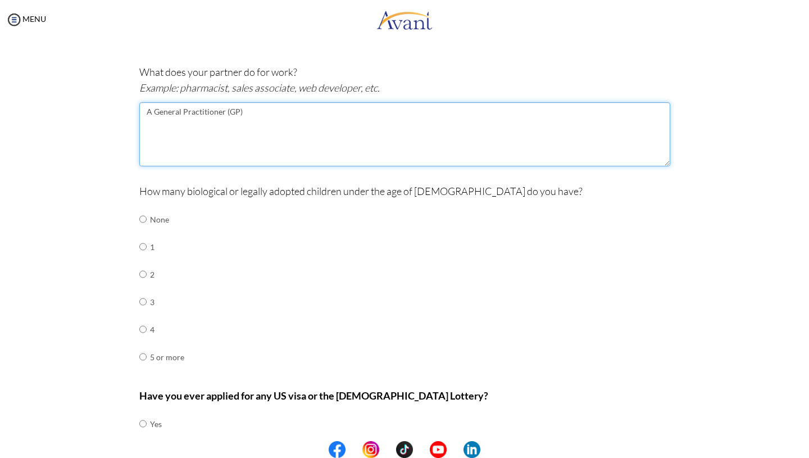
scroll to position [355, 0]
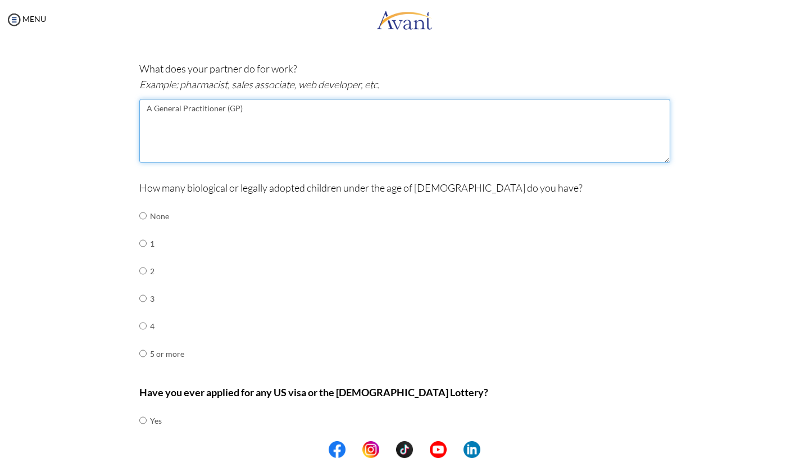
click at [146, 111] on textarea "A General Practitioner (GP)" at bounding box center [404, 131] width 531 height 64
click at [153, 111] on textarea "A General Practitioner (GP)" at bounding box center [404, 131] width 531 height 64
click at [306, 108] on textarea "A Medical Doctor (General Practitioner (GP)" at bounding box center [404, 131] width 531 height 64
type textarea "A Medical Doctor (General Practitioner (GP))"
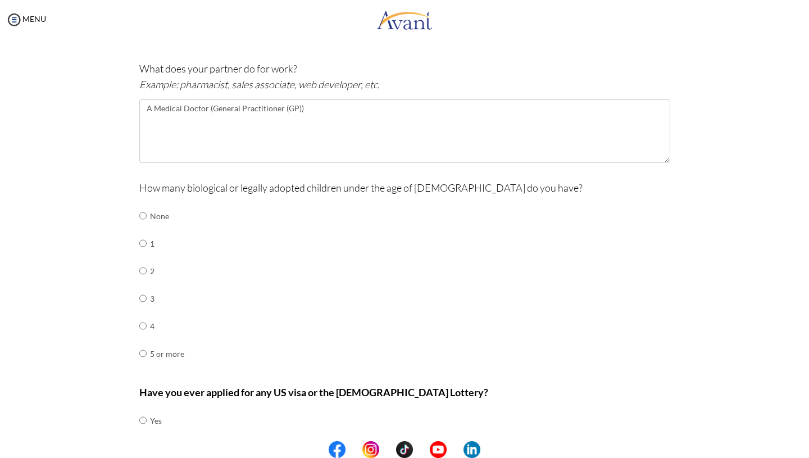
click at [456, 248] on div "How many biological or legally adopted children under the age of 21 do you have…" at bounding box center [404, 279] width 531 height 199
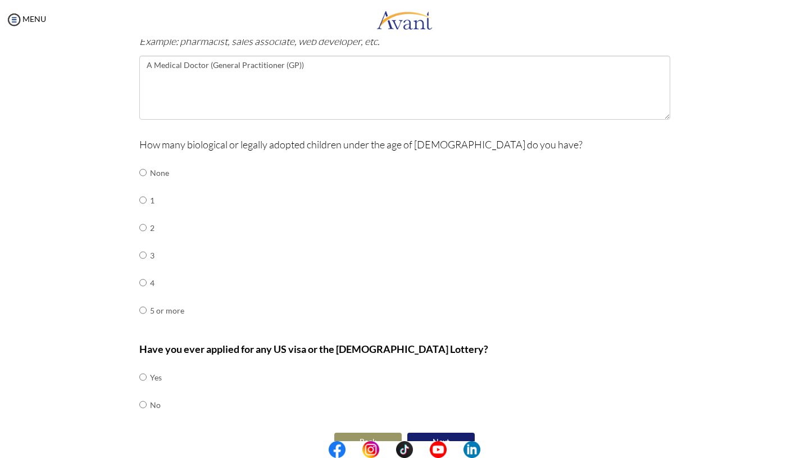
scroll to position [401, 0]
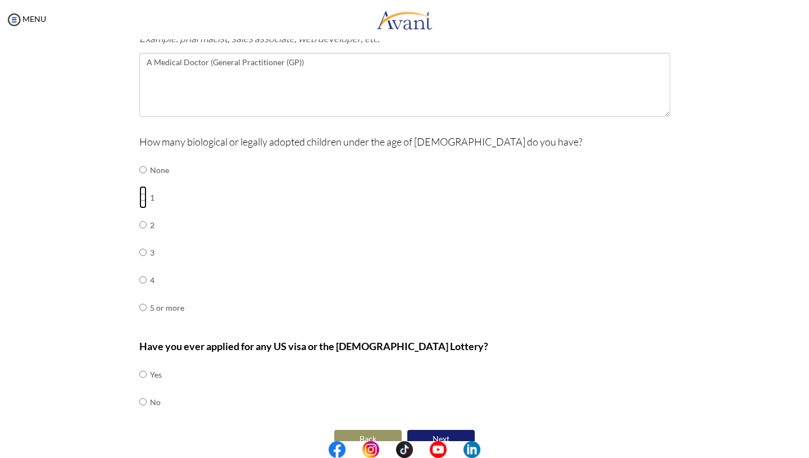
click at [144, 199] on input "radio" at bounding box center [142, 197] width 7 height 22
radio input "true"
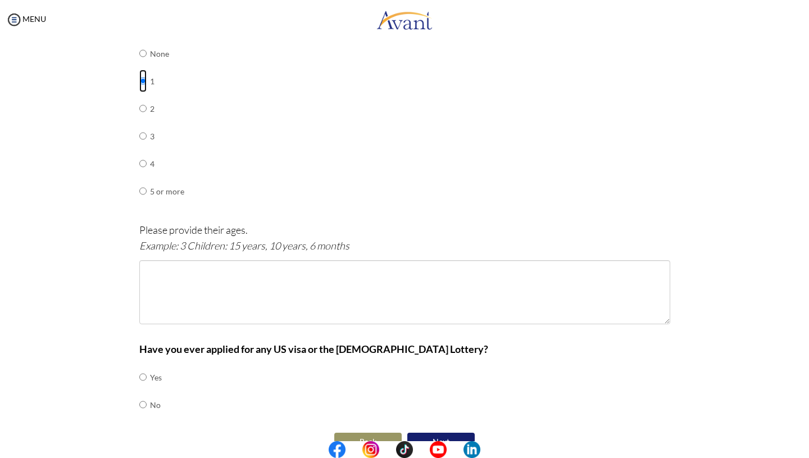
scroll to position [539, 0]
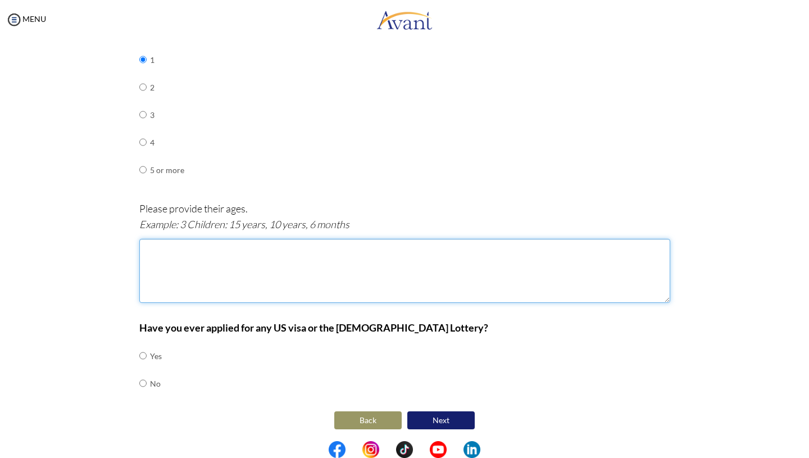
click at [185, 253] on textarea at bounding box center [404, 271] width 531 height 64
type textarea "!"
click at [170, 250] on textarea "1 Child 11 months" at bounding box center [404, 271] width 531 height 64
type textarea "1 Child: 11 months"
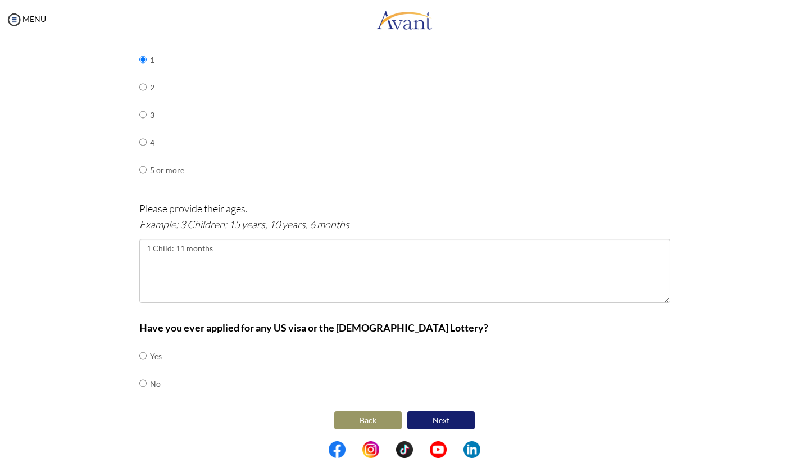
click at [557, 377] on div "Have you ever applied for any US visa or the Green Card Lottery? Yes No" at bounding box center [404, 364] width 531 height 89
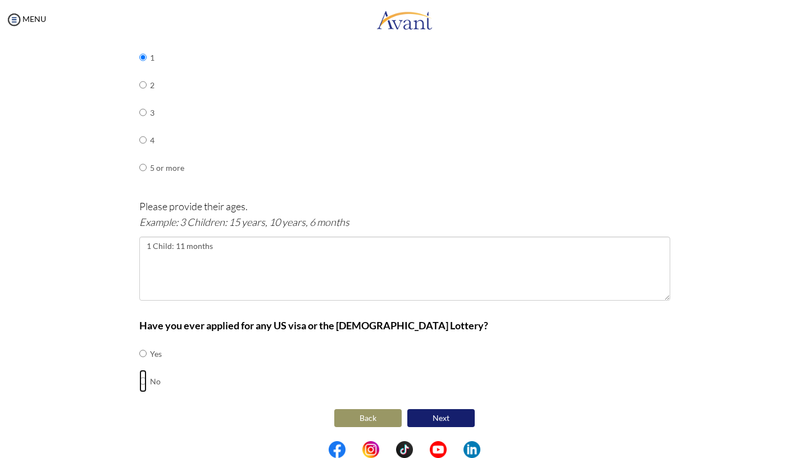
click at [143, 379] on input "radio" at bounding box center [142, 381] width 7 height 22
radio input "true"
click at [441, 418] on button "Next" at bounding box center [440, 418] width 67 height 18
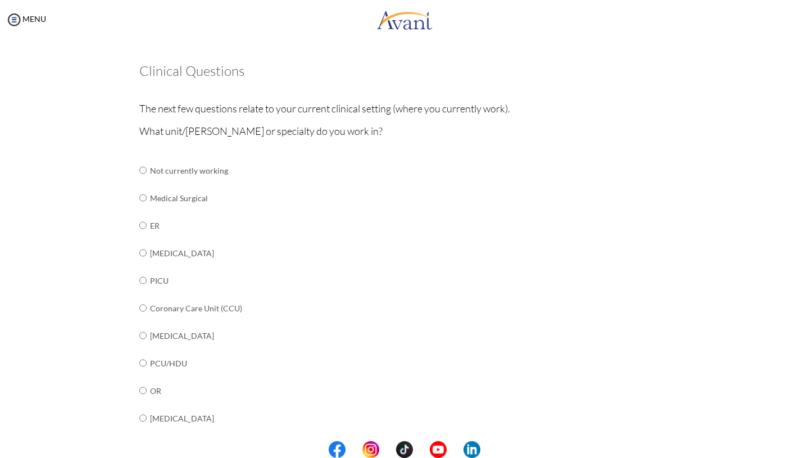
scroll to position [48, 0]
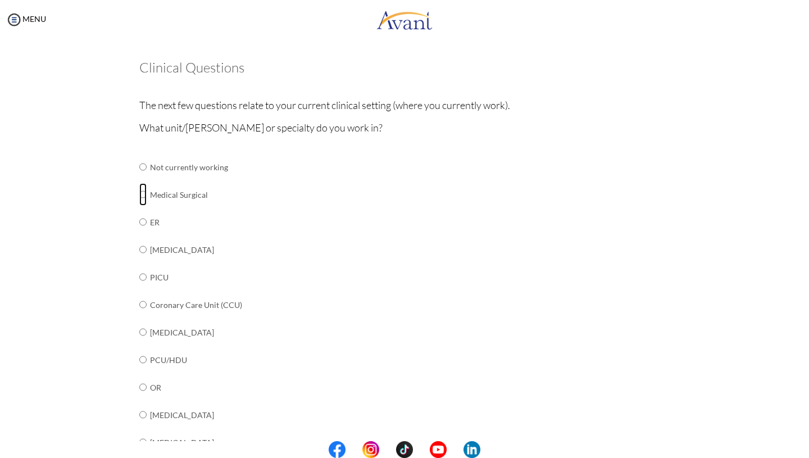
click at [144, 197] on input "radio" at bounding box center [142, 194] width 7 height 22
radio input "true"
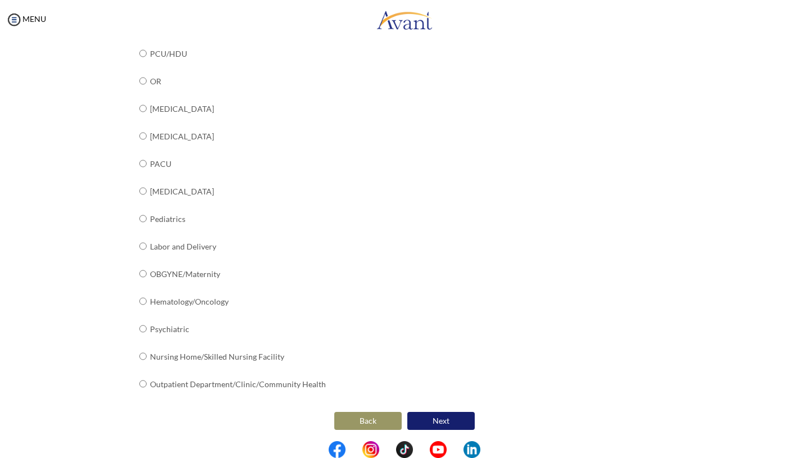
scroll to position [357, 0]
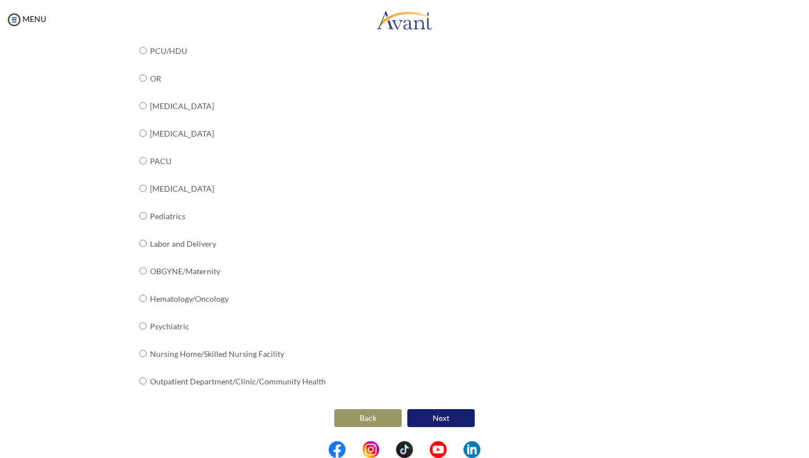
click at [433, 421] on button "Next" at bounding box center [440, 418] width 67 height 18
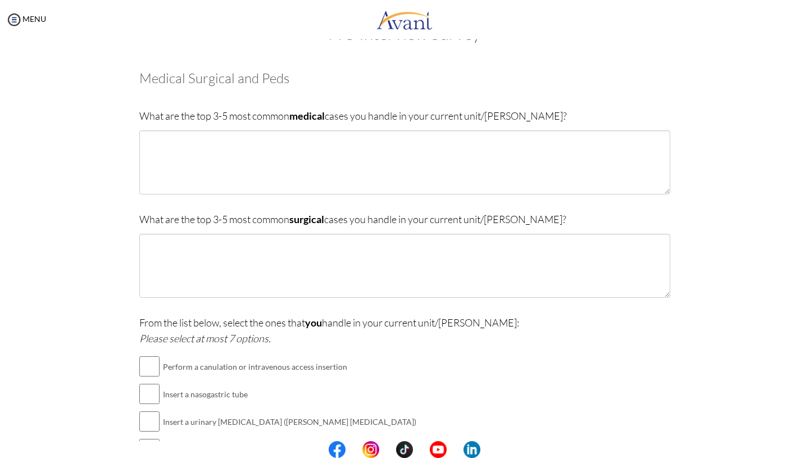
scroll to position [0, 0]
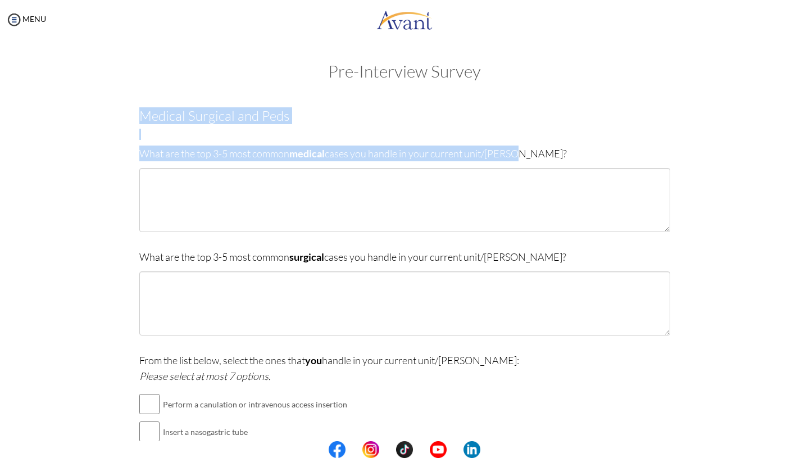
drag, startPoint x: 519, startPoint y: 154, endPoint x: 139, endPoint y: 119, distance: 381.5
click at [139, 119] on div "Medical Surgical and Peds What are the top 3-5 most common medical cases you ha…" at bounding box center [404, 376] width 531 height 537
copy div "Medical Surgical and Peds What are the top 3-5 most common medical cases you ha…"
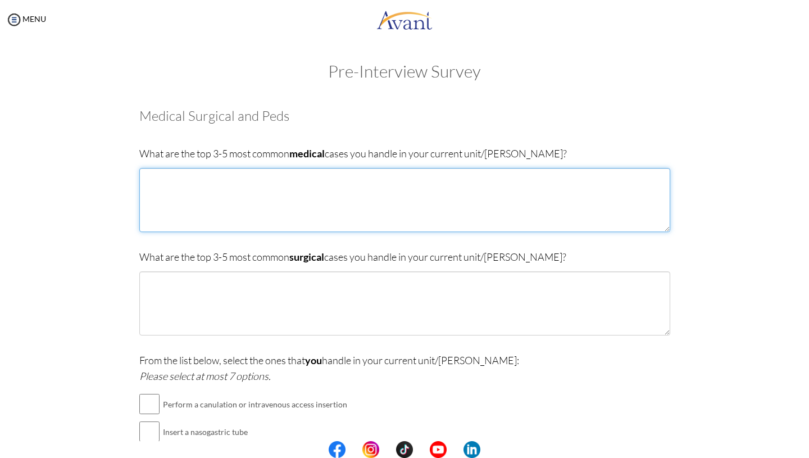
click at [161, 187] on textarea at bounding box center [404, 200] width 531 height 64
paste textarea "1. Trauma and emergency cases – Including road traffic accidents, military-rela…"
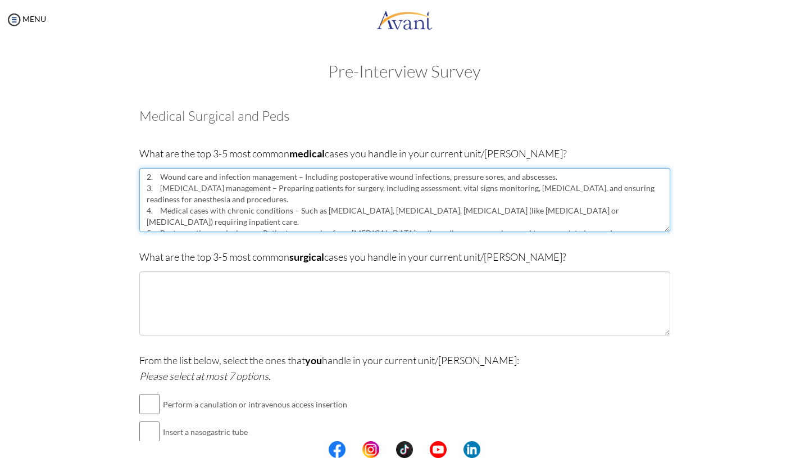
scroll to position [45, 0]
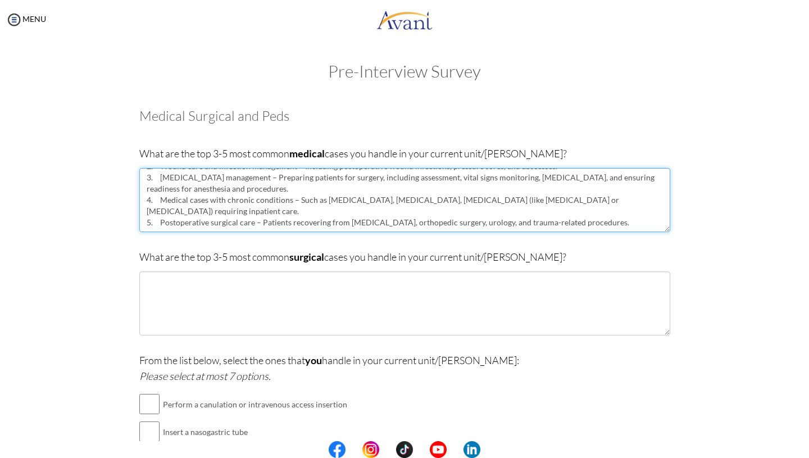
click at [191, 228] on textarea "1. Trauma and emergency cases – Including road traffic accidents, military-rela…" at bounding box center [404, 200] width 531 height 64
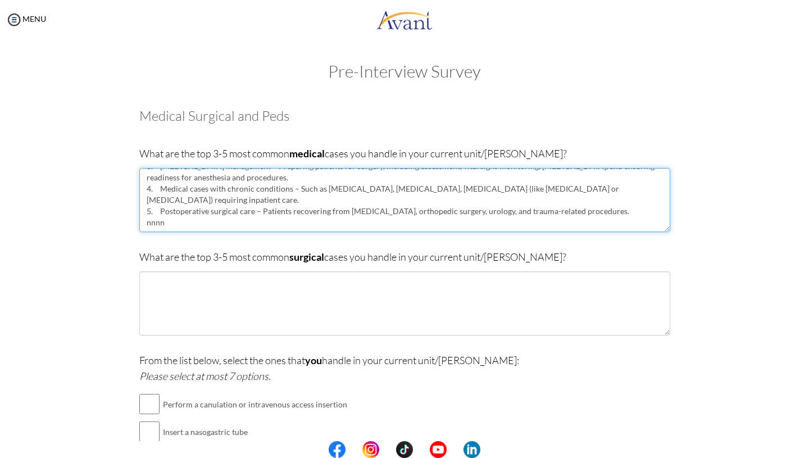
type textarea "1. Trauma and emergency cases – Including road traffic accidents, military-rela…"
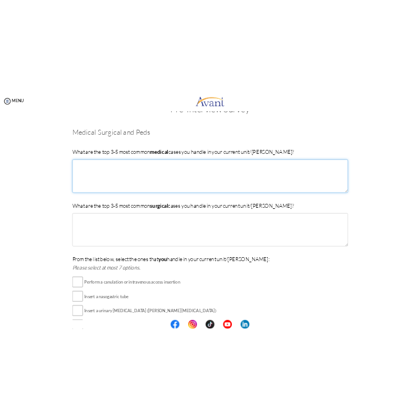
scroll to position [34, 0]
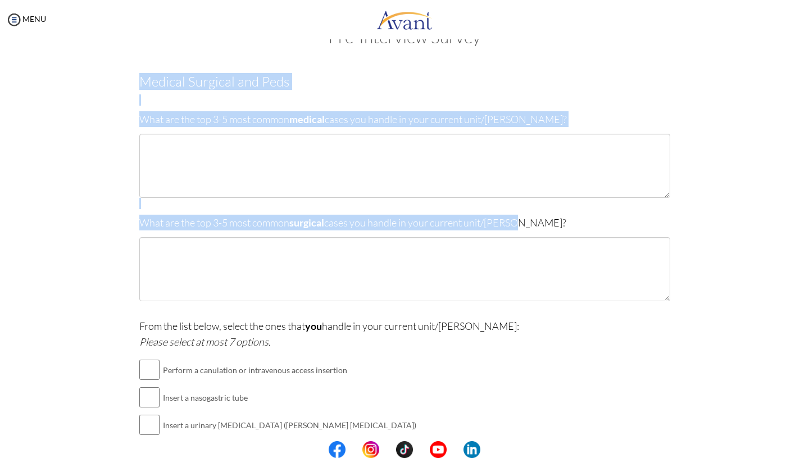
drag, startPoint x: 527, startPoint y: 221, endPoint x: 140, endPoint y: 86, distance: 410.2
click at [140, 86] on div "Medical Surgical and Peds What are the top 3-5 most common medical cases you ha…" at bounding box center [404, 342] width 531 height 537
copy div "Medical Surgical and Peds What are the top 3-5 most common medical cases you ha…"
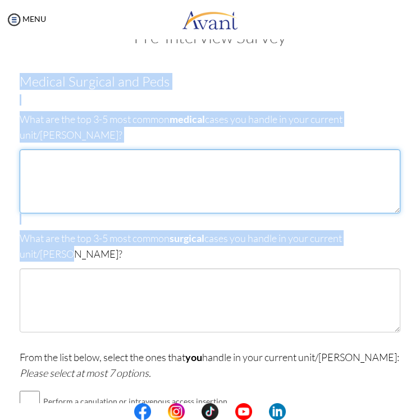
click at [72, 169] on textarea at bounding box center [210, 181] width 381 height 64
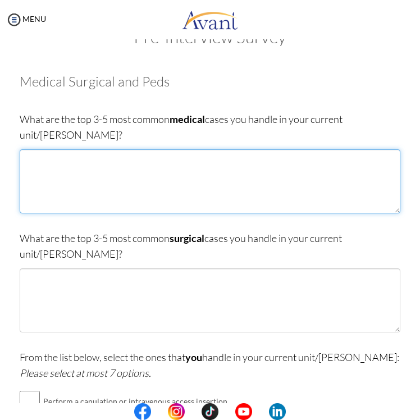
paste textarea "1. Chronic medical conditions – Hypertension, diabetes, cancers and heart disea…"
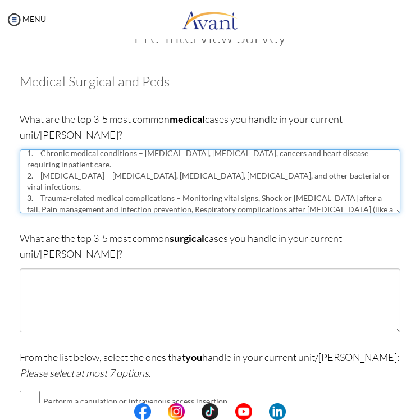
scroll to position [0, 0]
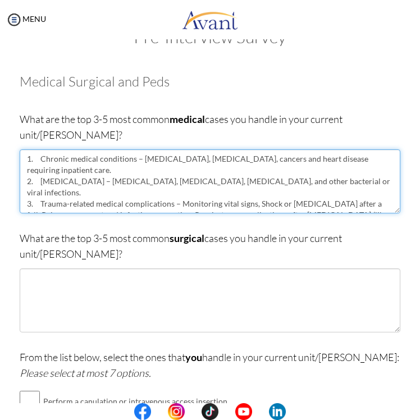
drag, startPoint x: 134, startPoint y: 145, endPoint x: 41, endPoint y: 146, distance: 93.3
click at [41, 149] on textarea "1. Chronic medical conditions – Hypertension, diabetes, cancers and heart disea…" at bounding box center [210, 181] width 381 height 64
click at [152, 182] on textarea "1. Chronic medical conditions – Hypertension, diabetes, cancers and heart disea…" at bounding box center [210, 181] width 381 height 64
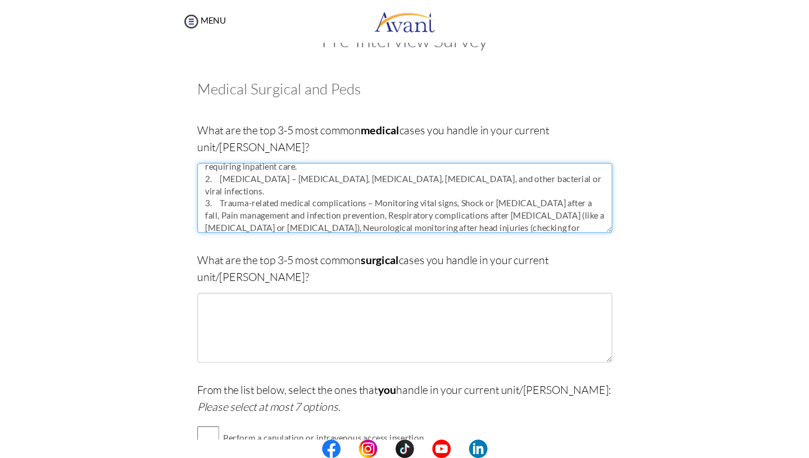
scroll to position [22, 0]
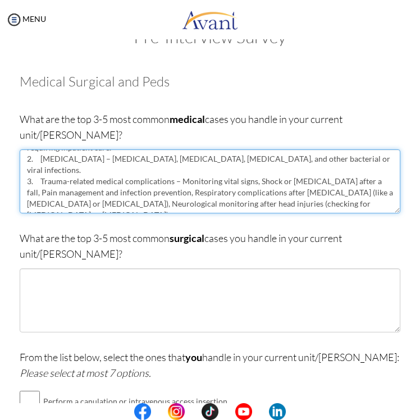
type textarea "1. Chronic medical conditions – Hypertension, diabetes, cancers and heart disea…"
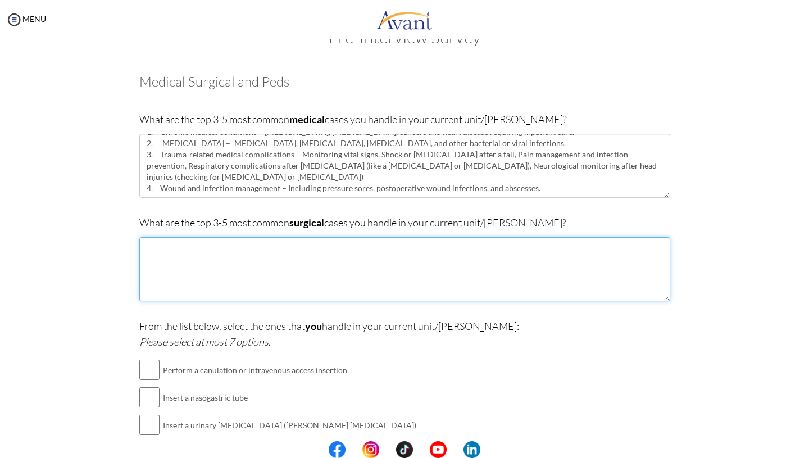
click at [238, 265] on textarea at bounding box center [404, 269] width 531 height 64
paste textarea "1. Trauma and emergency cases – Road traffic accidents, military-related injuri…"
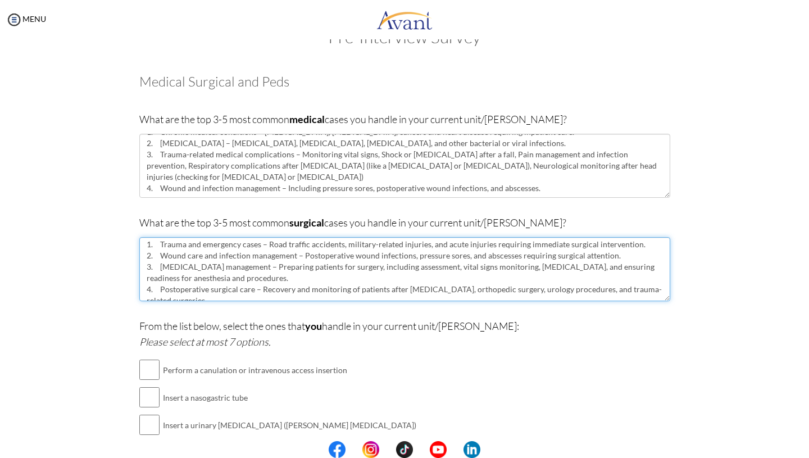
scroll to position [0, 0]
type textarea "1. Trauma and emergency cases – Road traffic accidents, military-related injuri…"
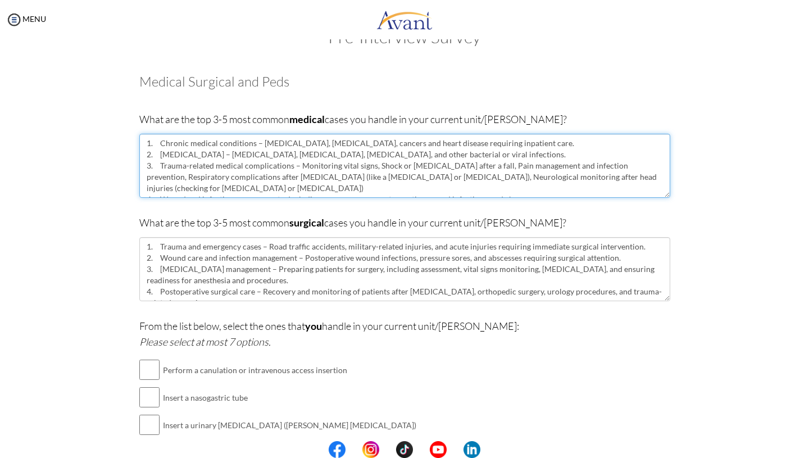
drag, startPoint x: 544, startPoint y: 181, endPoint x: 149, endPoint y: 127, distance: 398.2
click at [149, 127] on div "What are the top 3-5 most common medical cases you handle in your current unit/…" at bounding box center [404, 160] width 531 height 98
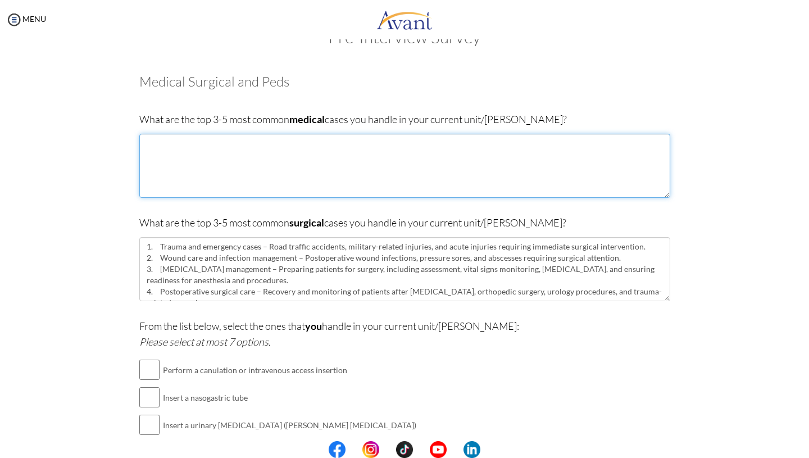
paste textarea "1. Chronic medical conditions – Hypertension, diabetes, cancers, and heart dise…"
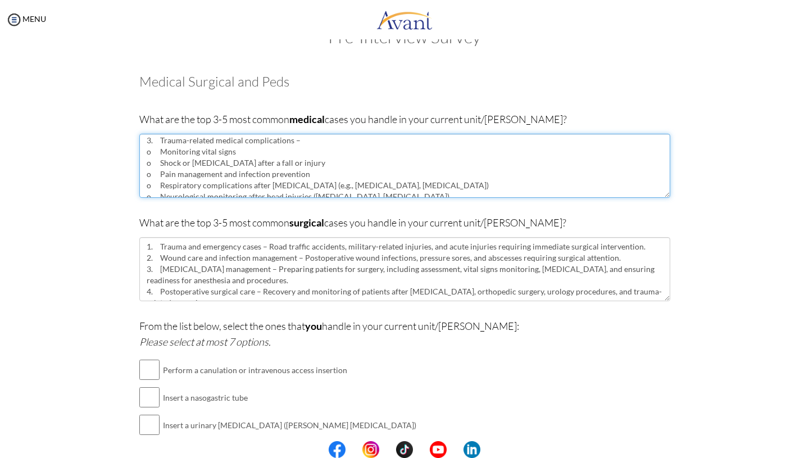
scroll to position [27, 0]
click at [156, 148] on textarea "1. Chronic medical conditions – Hypertension, diabetes, cancers, and heart dise…" at bounding box center [404, 166] width 531 height 64
click at [161, 160] on textarea "1. Chronic medical conditions – Hypertension, diabetes, cancers, and heart dise…" at bounding box center [404, 166] width 531 height 64
click at [159, 164] on textarea "1. Chronic medical conditions – Hypertension, diabetes, cancers, and heart dise…" at bounding box center [404, 166] width 531 height 64
click at [157, 175] on textarea "1. Chronic medical conditions – Hypertension, diabetes, cancers, and heart dise…" at bounding box center [404, 166] width 531 height 64
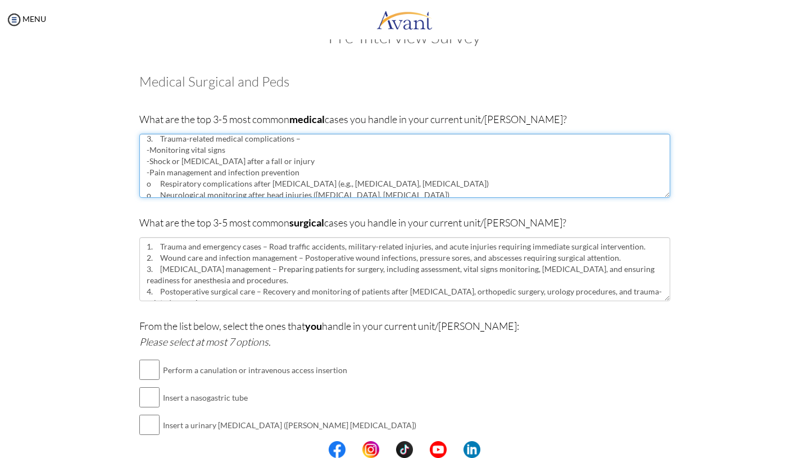
click at [158, 180] on textarea "1. Chronic medical conditions – Hypertension, diabetes, cancers, and heart dise…" at bounding box center [404, 166] width 531 height 64
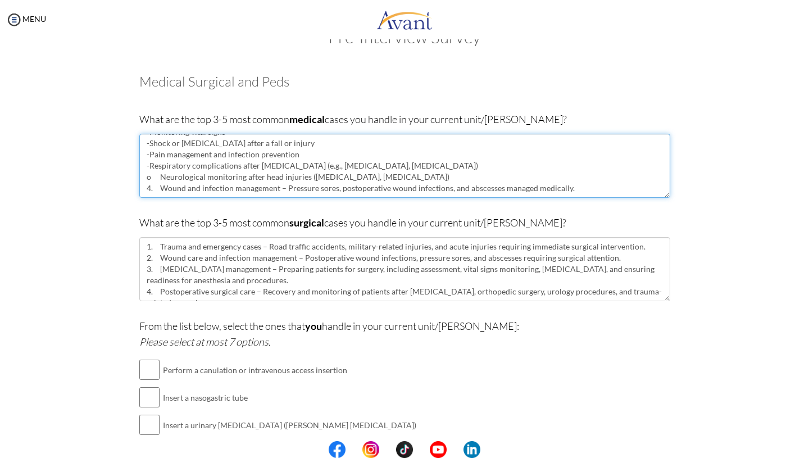
scroll to position [61, 0]
click at [158, 162] on textarea "1. Chronic medical conditions – Hypertension, diabetes, cancers, and heart dise…" at bounding box center [404, 166] width 531 height 64
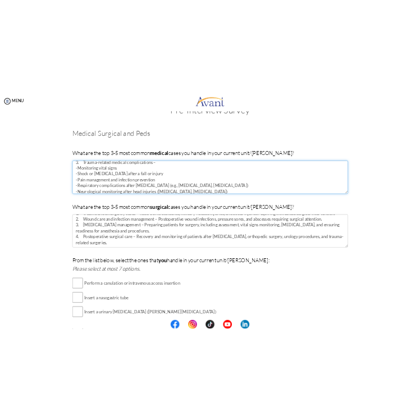
scroll to position [0, 0]
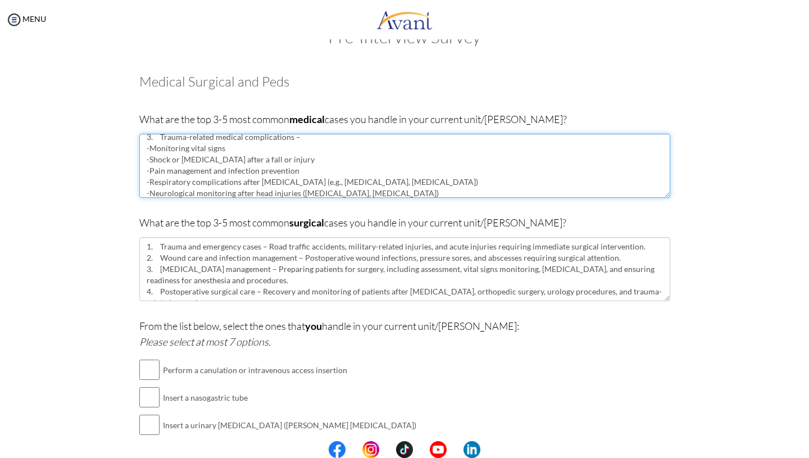
type textarea "1. Chronic medical conditions – Hypertension, diabetes, cancers, and heart dise…"
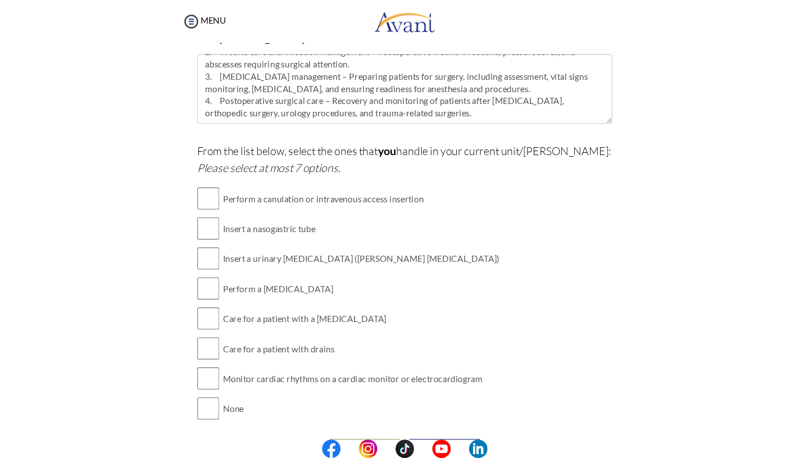
scroll to position [216, 0]
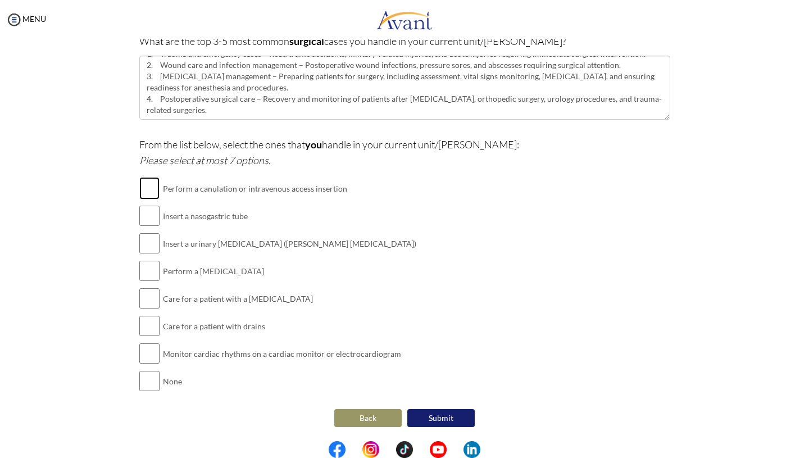
click at [147, 193] on input "checkbox" at bounding box center [149, 188] width 20 height 22
checkbox input "true"
click at [149, 212] on input "checkbox" at bounding box center [149, 216] width 20 height 22
checkbox input "true"
click at [153, 241] on input "checkbox" at bounding box center [149, 243] width 20 height 22
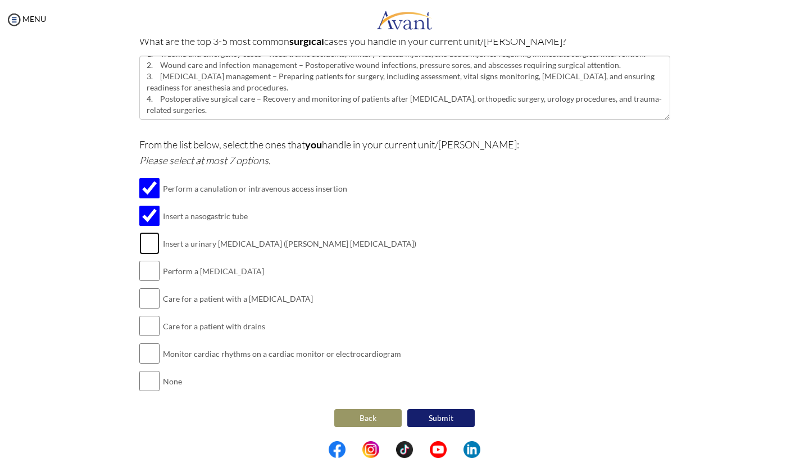
checkbox input "true"
click at [155, 275] on input "checkbox" at bounding box center [149, 271] width 20 height 22
checkbox input "true"
click at [152, 297] on input "checkbox" at bounding box center [149, 298] width 20 height 22
checkbox input "true"
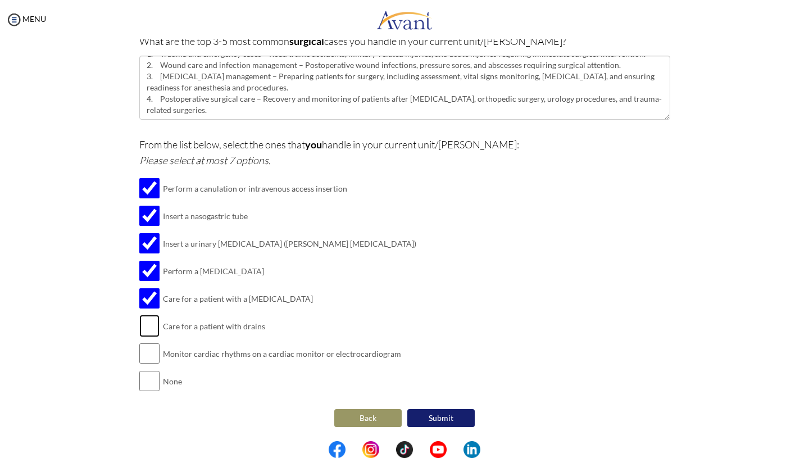
click at [152, 325] on input "checkbox" at bounding box center [149, 326] width 20 height 22
checkbox input "true"
click at [153, 352] on input "checkbox" at bounding box center [149, 353] width 20 height 22
checkbox input "true"
click at [455, 418] on button "Submit" at bounding box center [440, 418] width 67 height 18
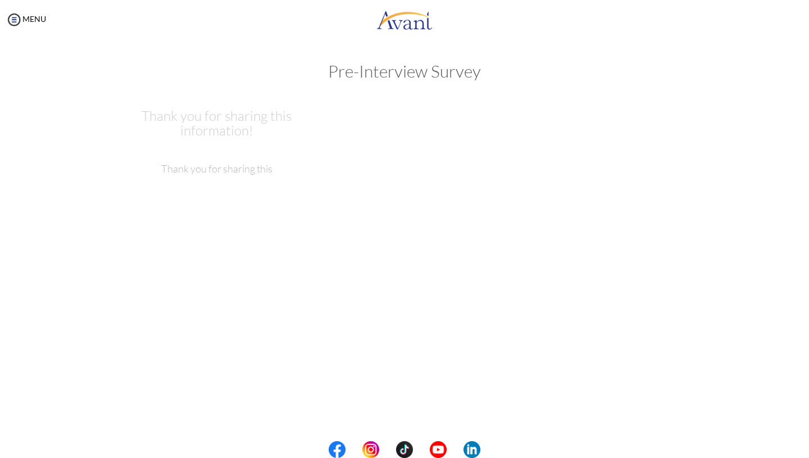
scroll to position [0, 0]
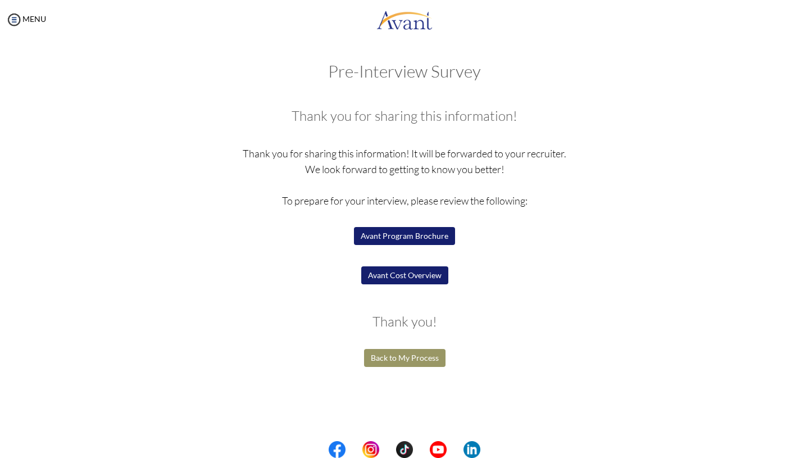
click at [432, 233] on button "Avant Program Brochure" at bounding box center [404, 236] width 101 height 18
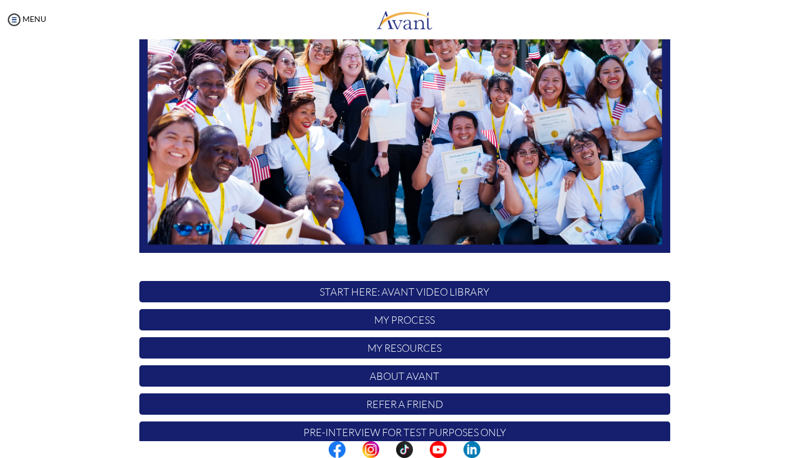
scroll to position [166, 0]
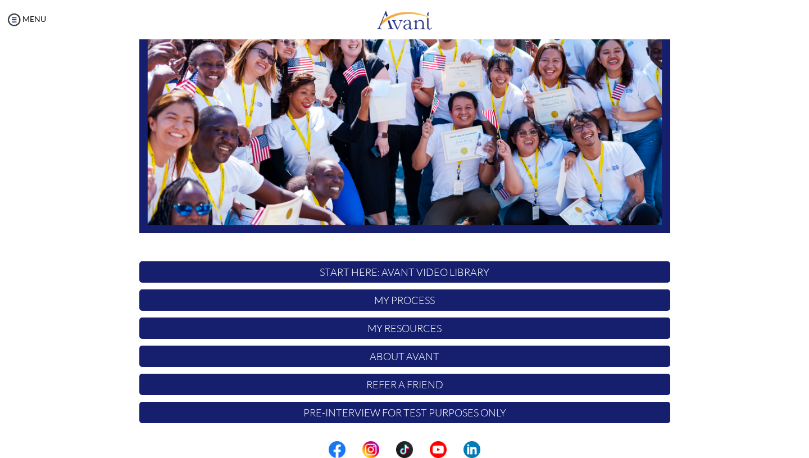
click at [412, 301] on p "My Process" at bounding box center [404, 299] width 531 height 21
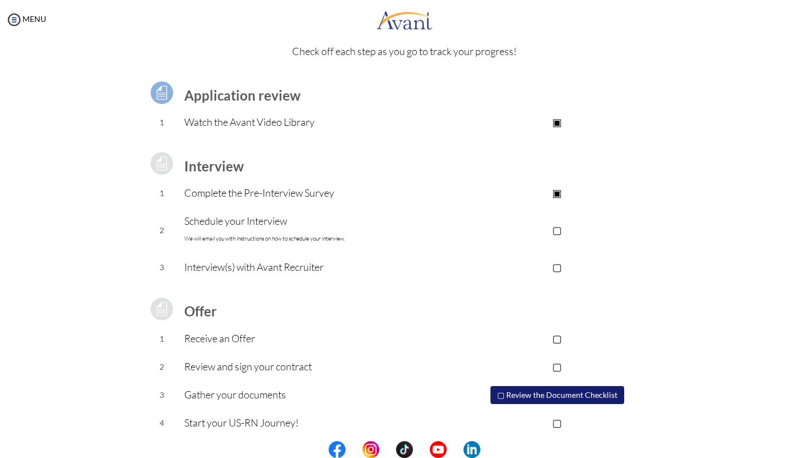
scroll to position [53, 0]
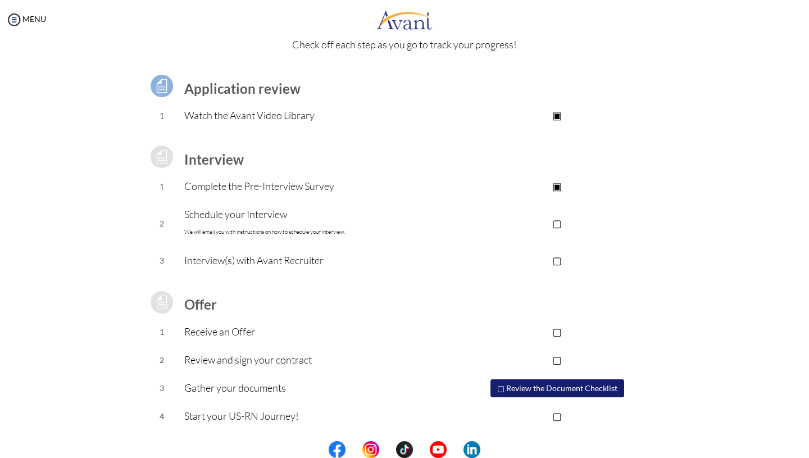
click at [560, 226] on p "▢" at bounding box center [557, 223] width 225 height 16
click at [557, 261] on p "▢" at bounding box center [557, 260] width 225 height 16
click at [564, 328] on p "▢" at bounding box center [557, 332] width 225 height 16
click at [562, 360] on p "▢" at bounding box center [557, 360] width 225 height 16
click at [559, 414] on p "▢" at bounding box center [557, 416] width 225 height 16
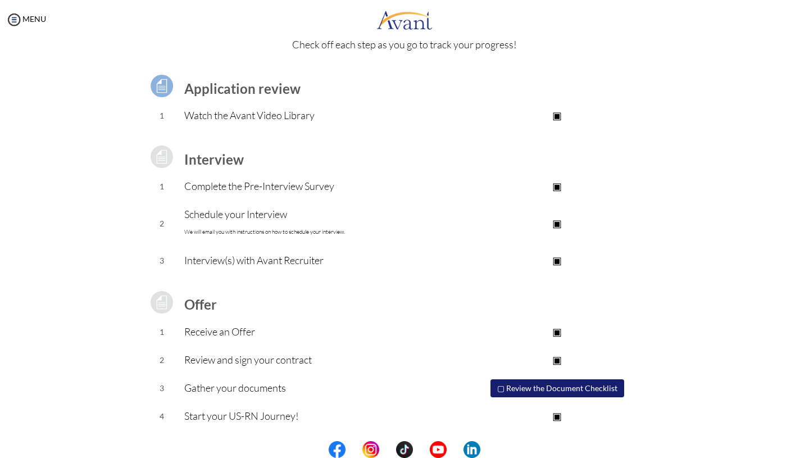
click at [559, 391] on button "▢ Review the Document Checklist" at bounding box center [558, 388] width 134 height 18
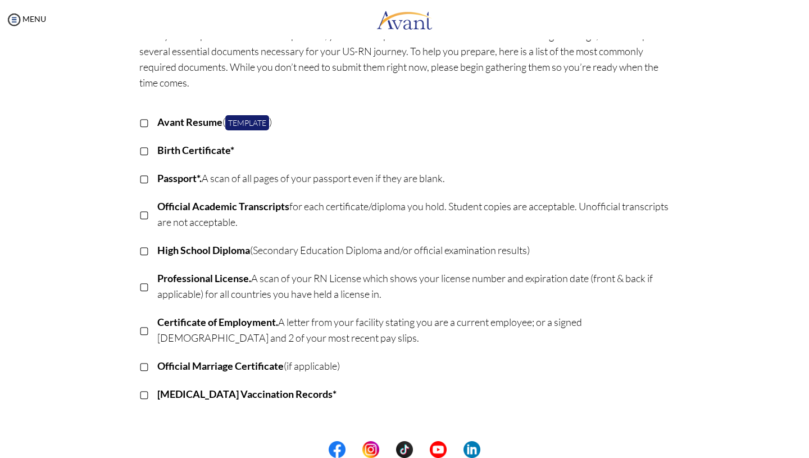
scroll to position [72, 0]
click at [257, 119] on link "Template" at bounding box center [247, 121] width 44 height 15
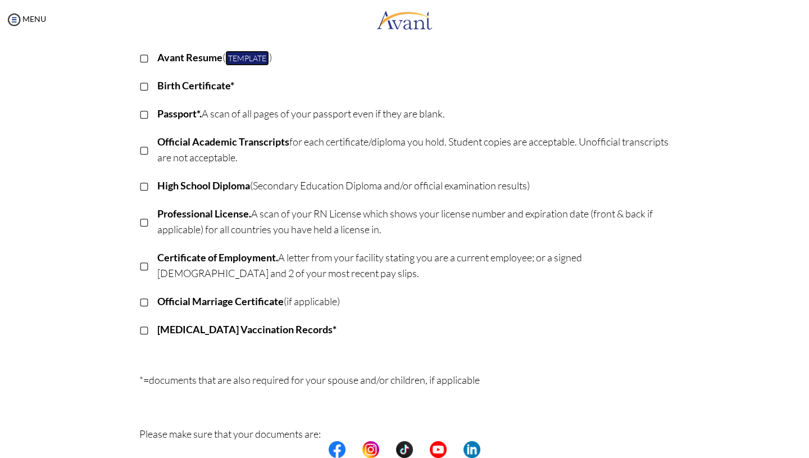
scroll to position [137, 0]
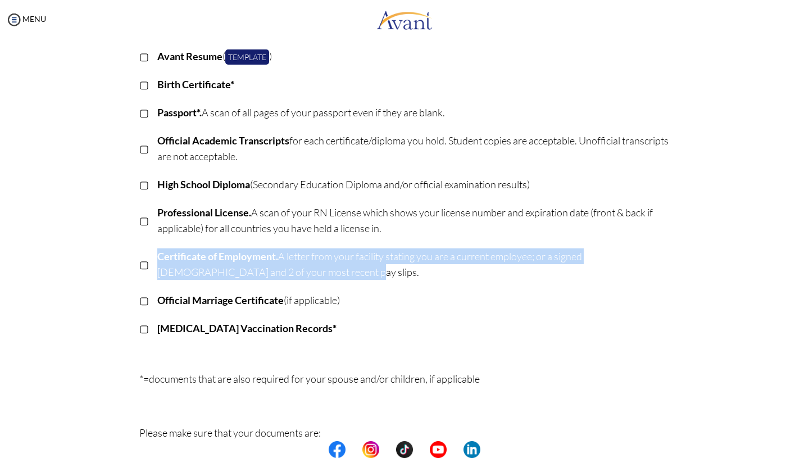
drag, startPoint x: 158, startPoint y: 255, endPoint x: 275, endPoint y: 270, distance: 117.3
click at [275, 270] on p "Certificate of Employment. A letter from your facility stating you are a curren…" at bounding box center [413, 263] width 513 height 31
click at [522, 272] on p "Certificate of Employment. A letter from your facility stating you are a curren…" at bounding box center [413, 263] width 513 height 31
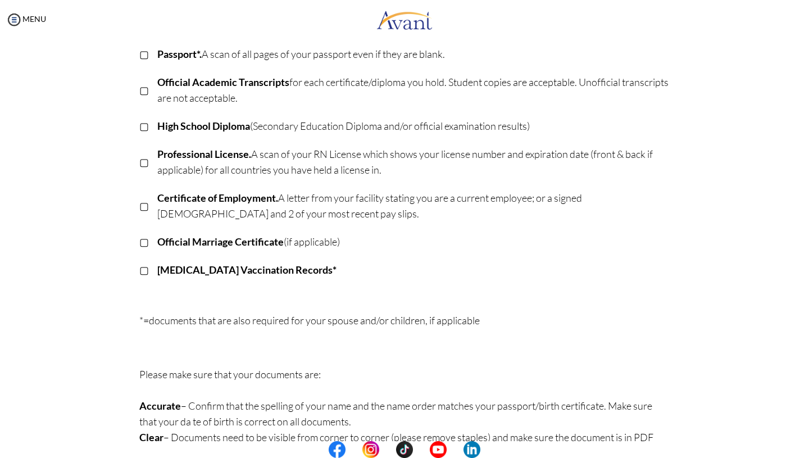
scroll to position [233, 0]
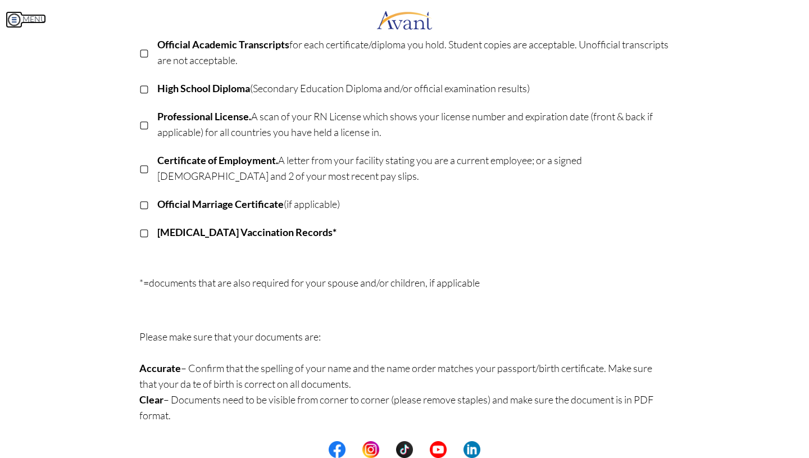
click at [17, 24] on img at bounding box center [14, 19] width 17 height 17
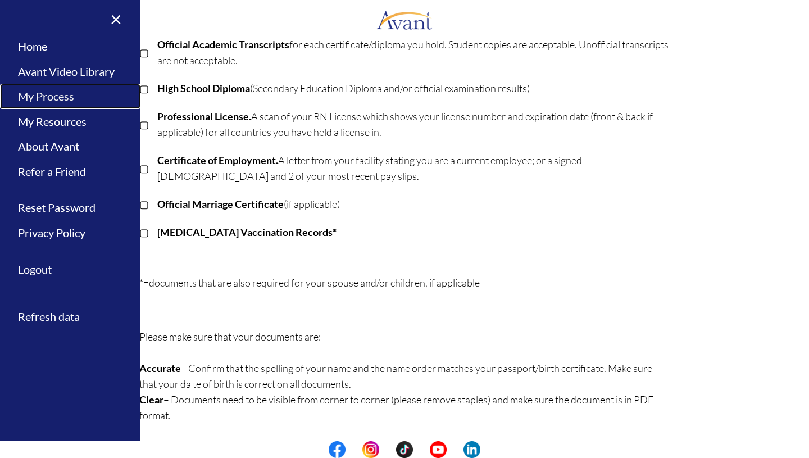
click at [57, 100] on link "My Process" at bounding box center [70, 96] width 140 height 25
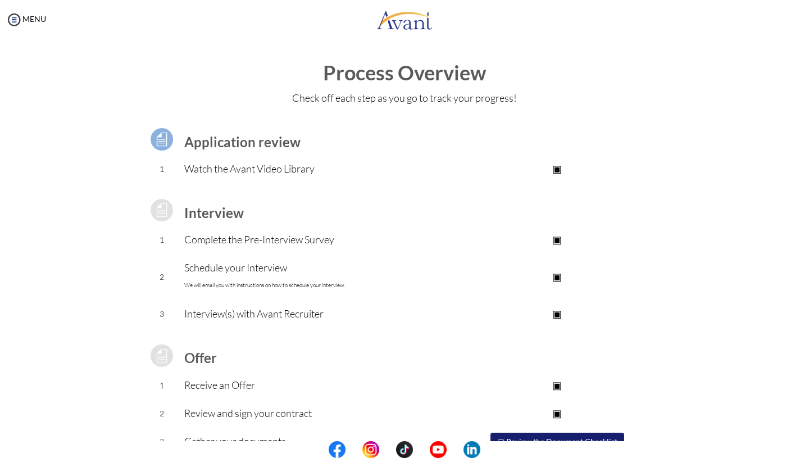
scroll to position [53, 0]
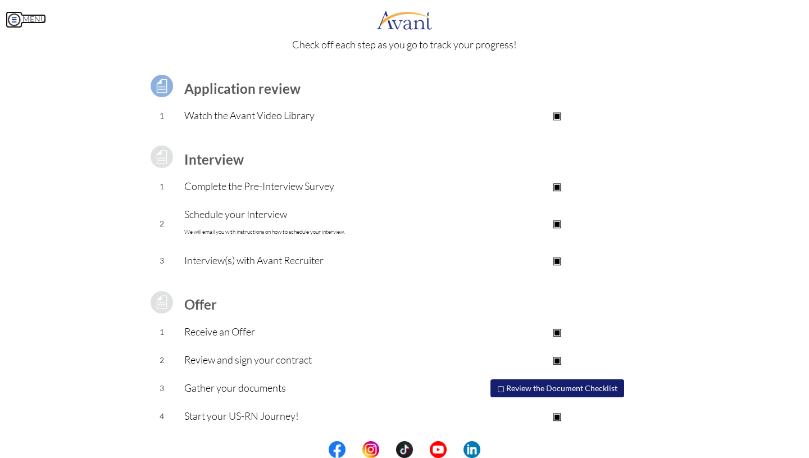
click at [17, 22] on img at bounding box center [14, 19] width 17 height 17
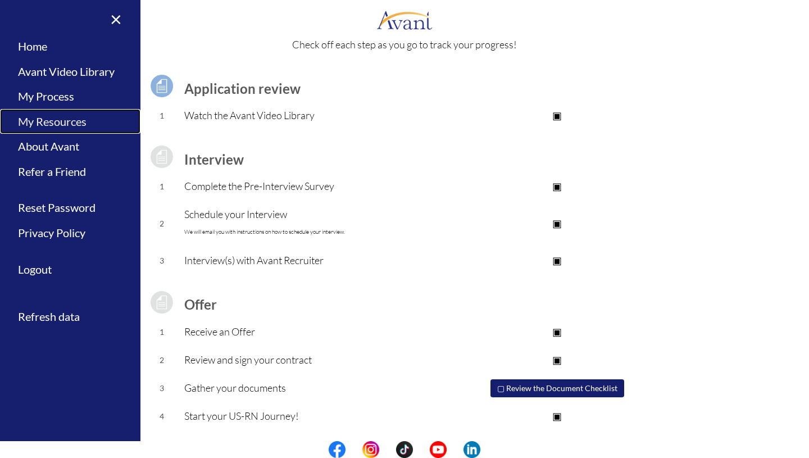
click at [51, 128] on link "My Resources" at bounding box center [70, 121] width 140 height 25
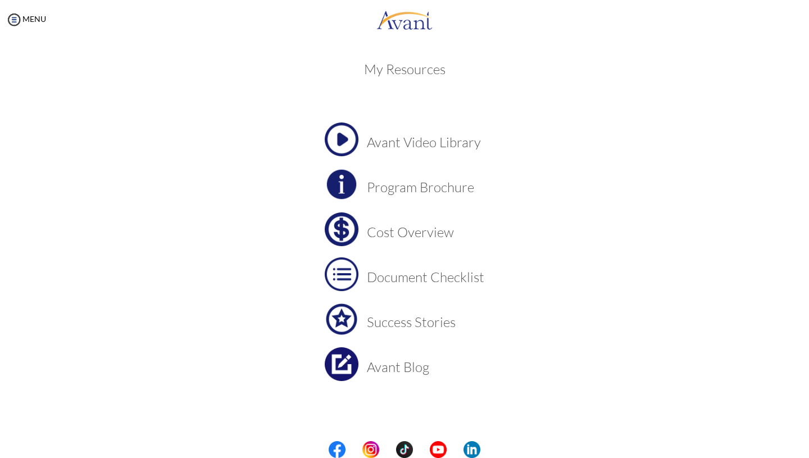
click at [419, 239] on h3 "Cost Overview" at bounding box center [425, 232] width 117 height 15
click at [405, 328] on h3 "Success Stories" at bounding box center [425, 322] width 117 height 15
click at [397, 371] on h3 "Avant Blog" at bounding box center [425, 367] width 117 height 15
click at [15, 20] on img at bounding box center [14, 19] width 17 height 17
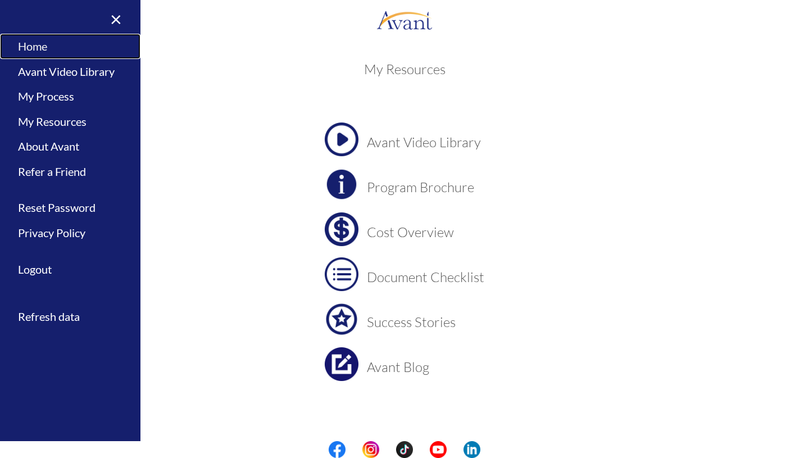
click at [42, 55] on link "Home" at bounding box center [70, 46] width 140 height 25
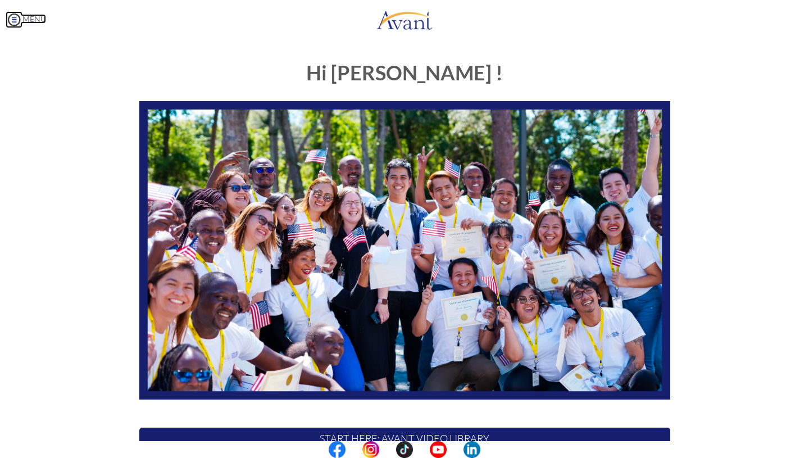
click at [16, 20] on img at bounding box center [14, 19] width 17 height 17
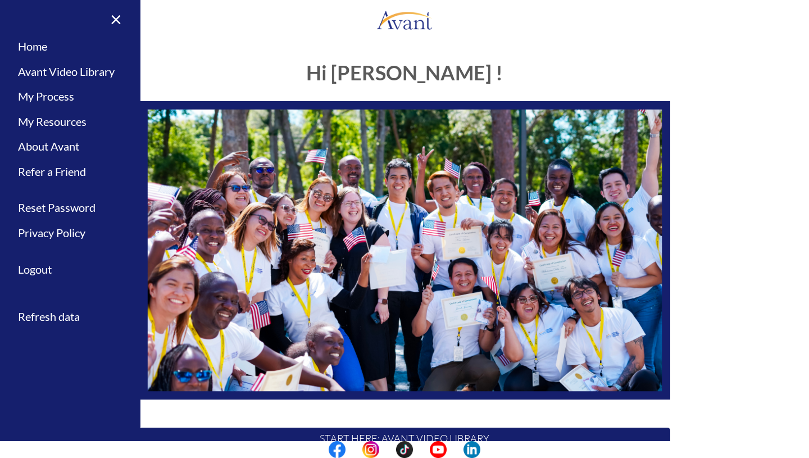
click at [342, 59] on div "Hi Betty ! START HERE: Avant Video Library My Process My Resources About Avant …" at bounding box center [405, 324] width 548 height 546
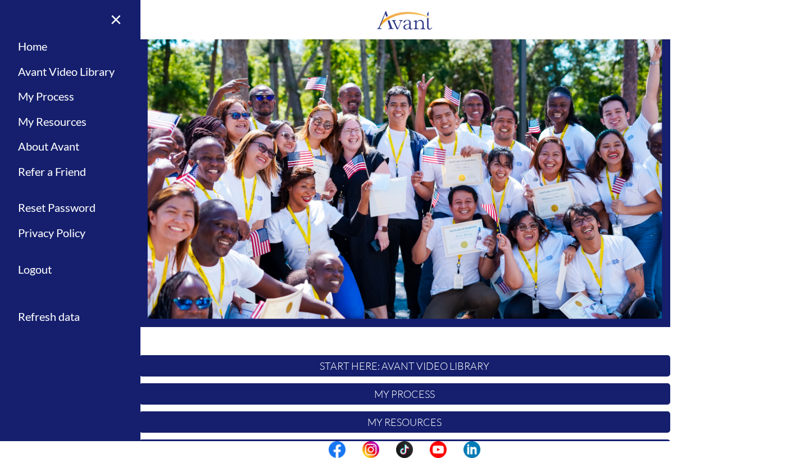
scroll to position [166, 0]
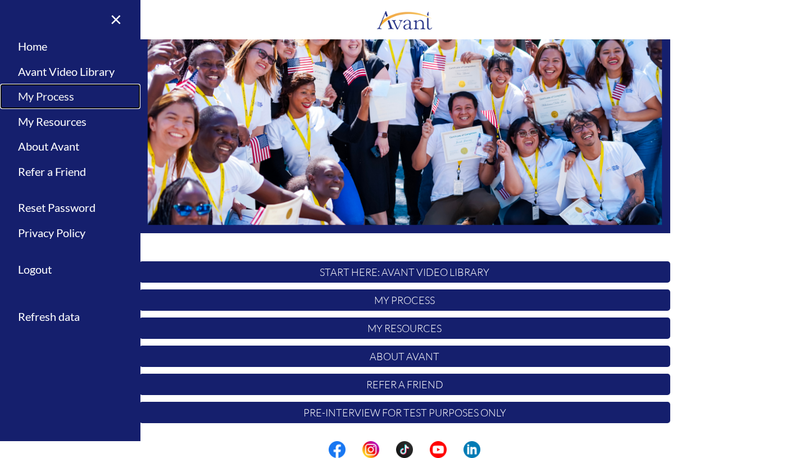
click at [51, 95] on link "My Process" at bounding box center [70, 96] width 140 height 25
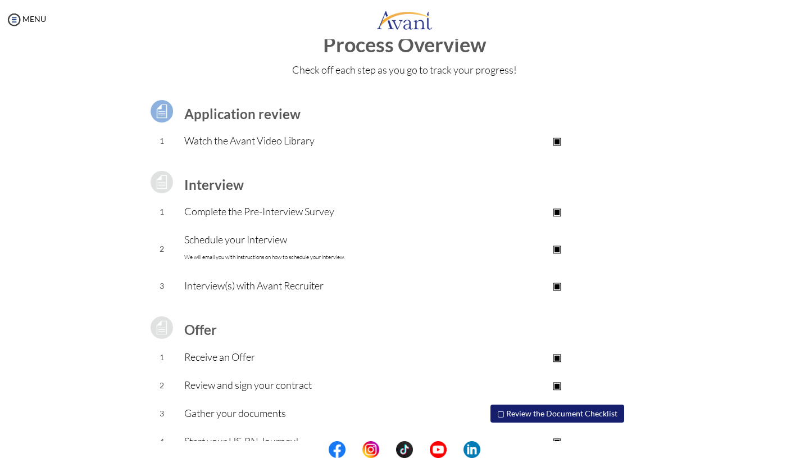
scroll to position [53, 0]
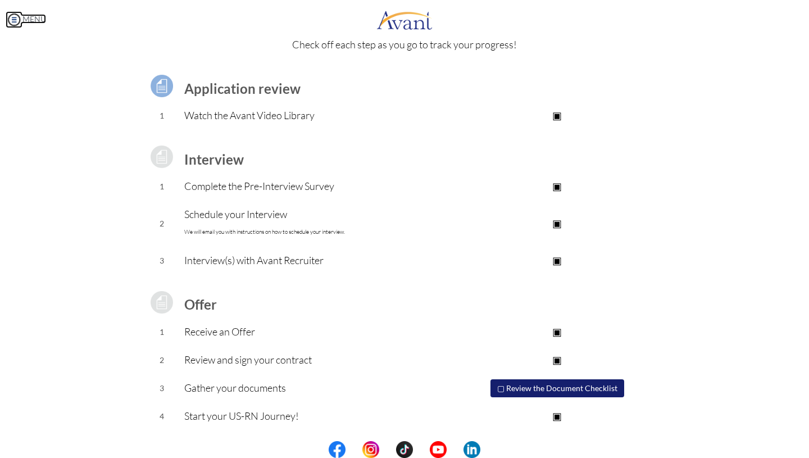
click at [12, 20] on img at bounding box center [14, 19] width 17 height 17
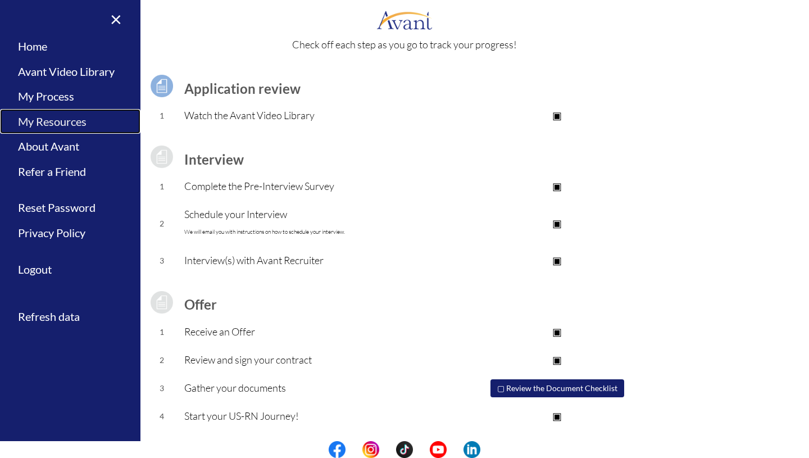
click at [66, 127] on link "My Resources" at bounding box center [70, 121] width 140 height 25
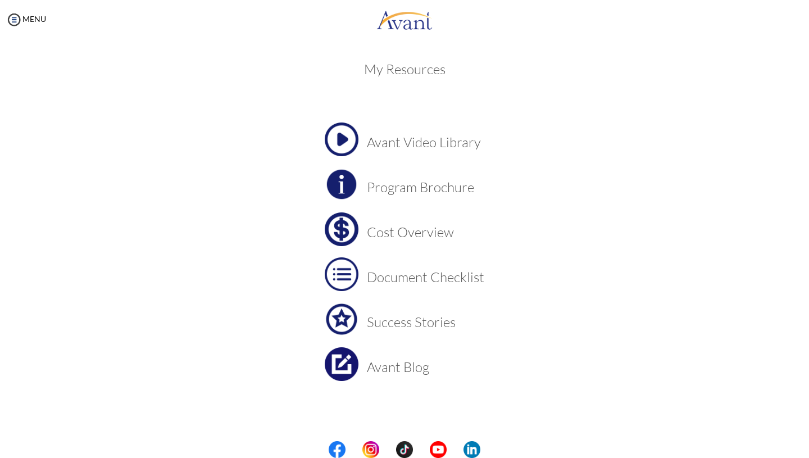
click at [421, 232] on h3 "Cost Overview" at bounding box center [425, 232] width 117 height 15
click at [17, 19] on img at bounding box center [14, 19] width 17 height 17
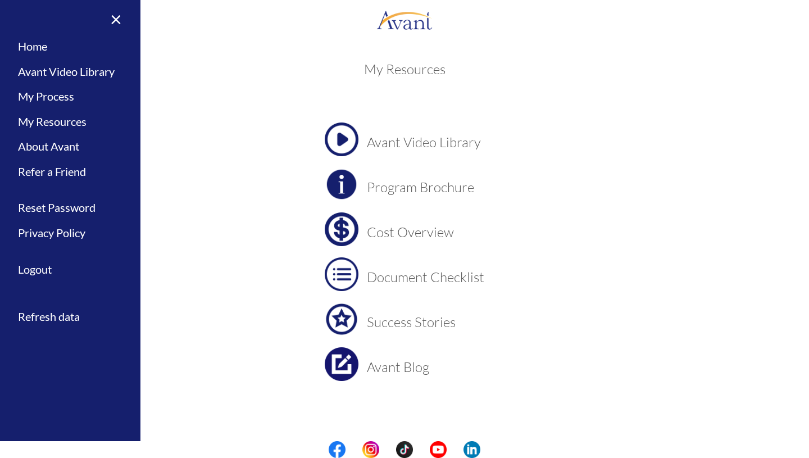
click at [250, 149] on center "Avant Video Library Program Brochure Cost Overview Document Checklist Success S…" at bounding box center [404, 274] width 531 height 303
click at [419, 283] on h3 "Document Checklist" at bounding box center [425, 277] width 117 height 15
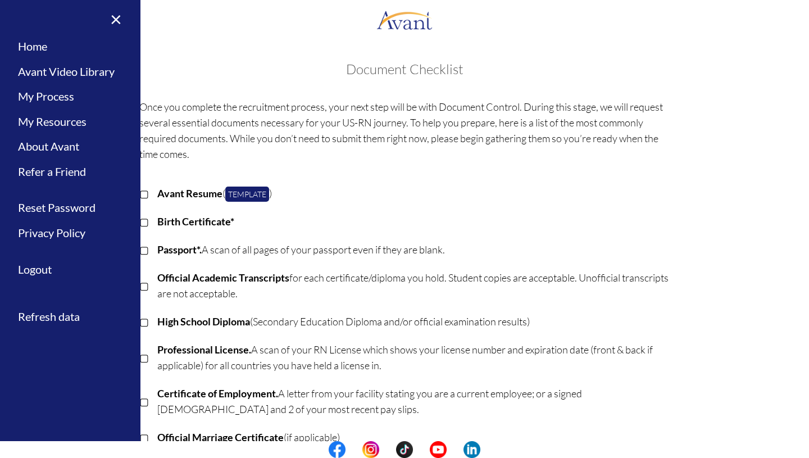
click at [380, 224] on p "Birth Certificate*" at bounding box center [413, 222] width 513 height 16
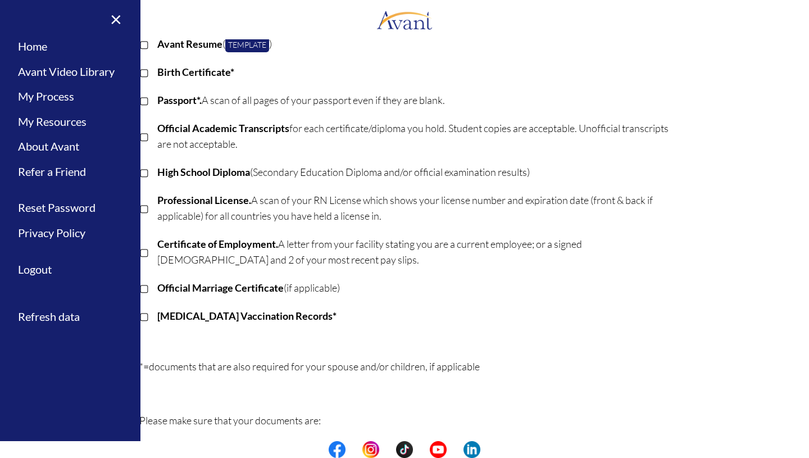
scroll to position [233, 0]
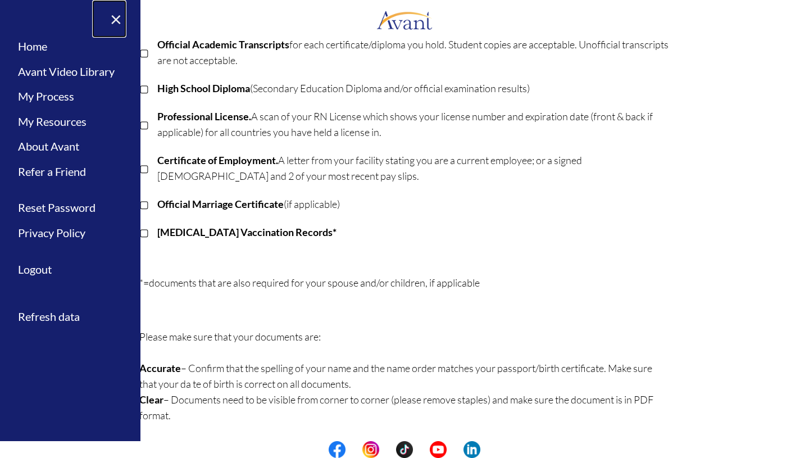
click at [116, 18] on link "×" at bounding box center [109, 19] width 34 height 38
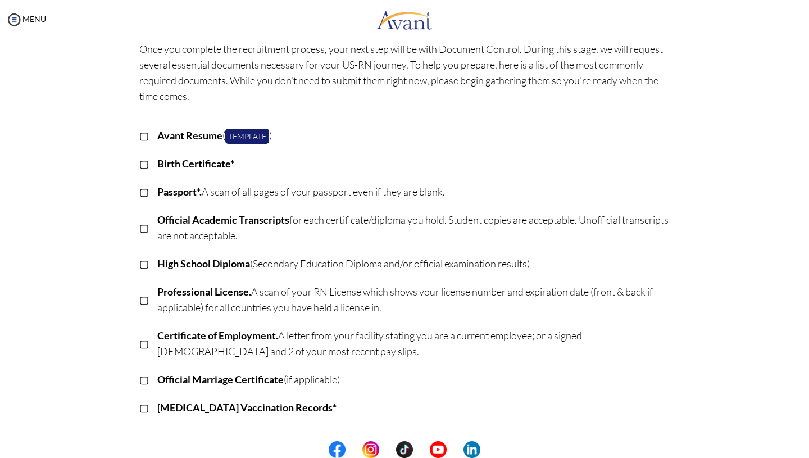
scroll to position [25, 0]
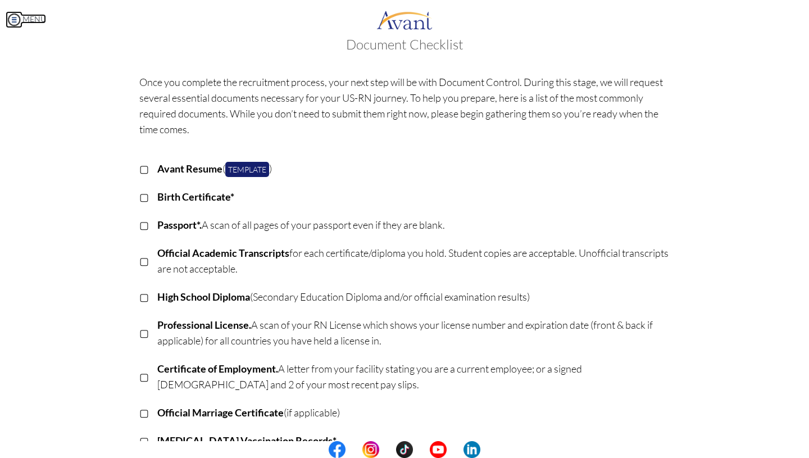
click at [16, 21] on img at bounding box center [14, 19] width 17 height 17
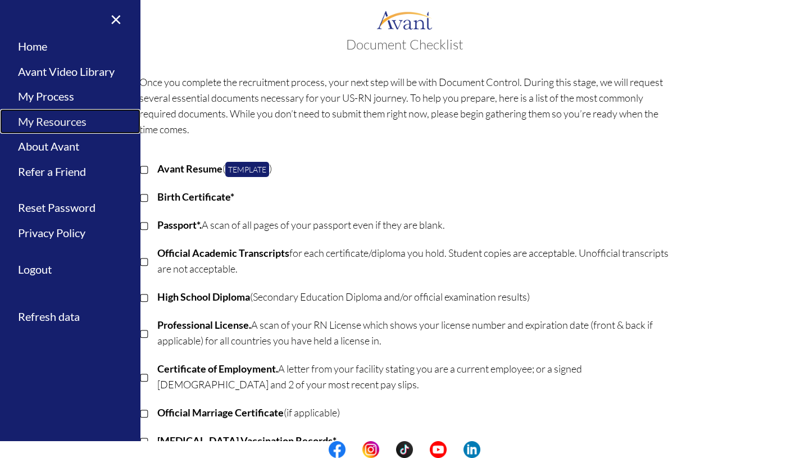
click at [57, 119] on link "My Resources" at bounding box center [70, 121] width 140 height 25
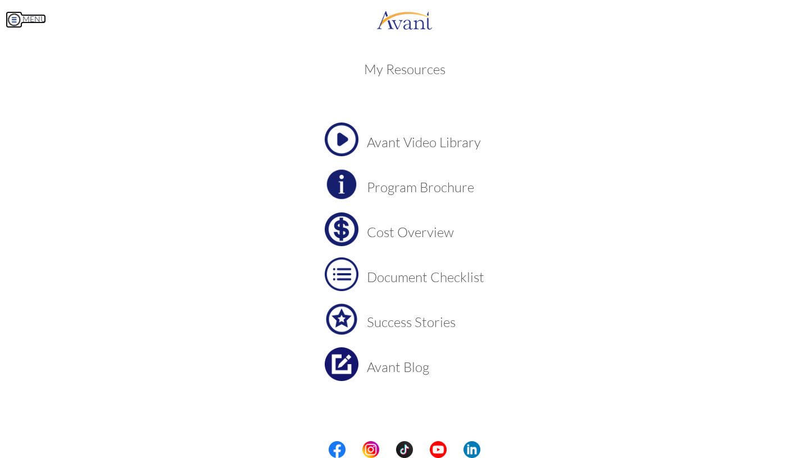
click at [16, 21] on img at bounding box center [14, 19] width 17 height 17
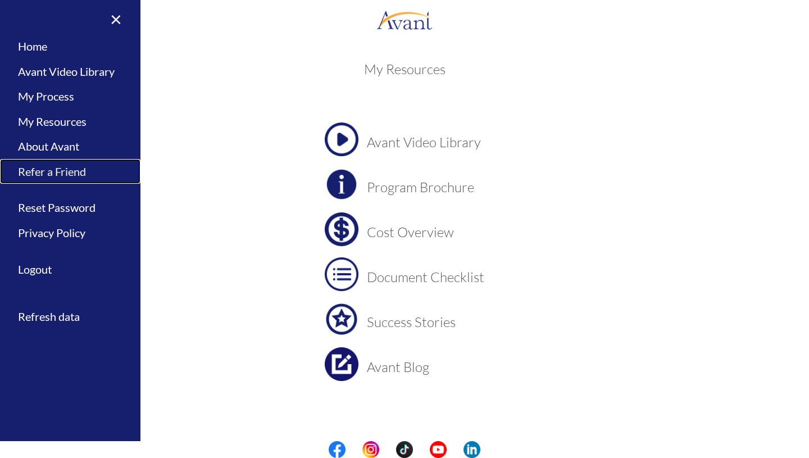
click at [57, 176] on link "Refer a Friend" at bounding box center [70, 171] width 140 height 25
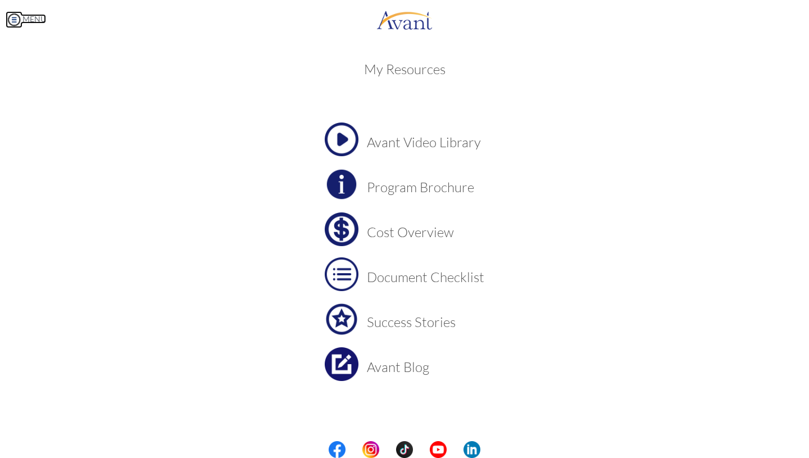
click at [15, 21] on img at bounding box center [14, 19] width 17 height 17
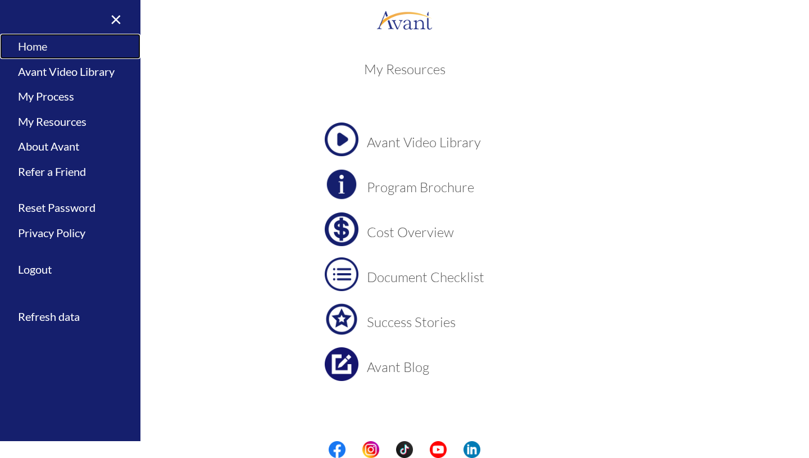
click at [29, 44] on link "Home" at bounding box center [70, 46] width 140 height 25
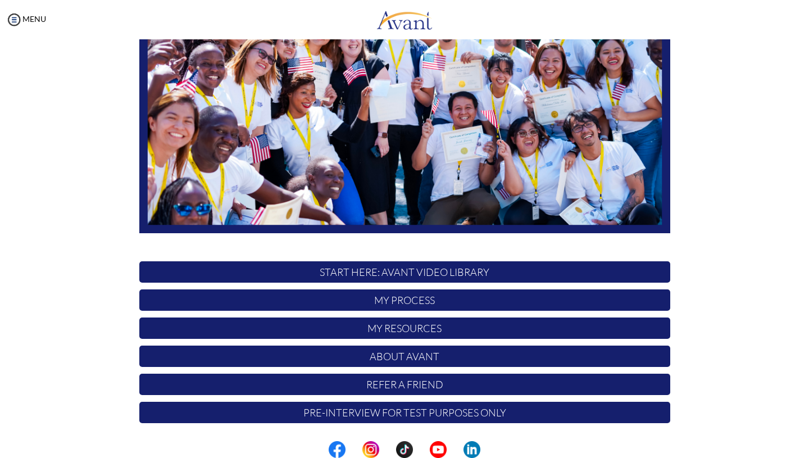
scroll to position [0, 0]
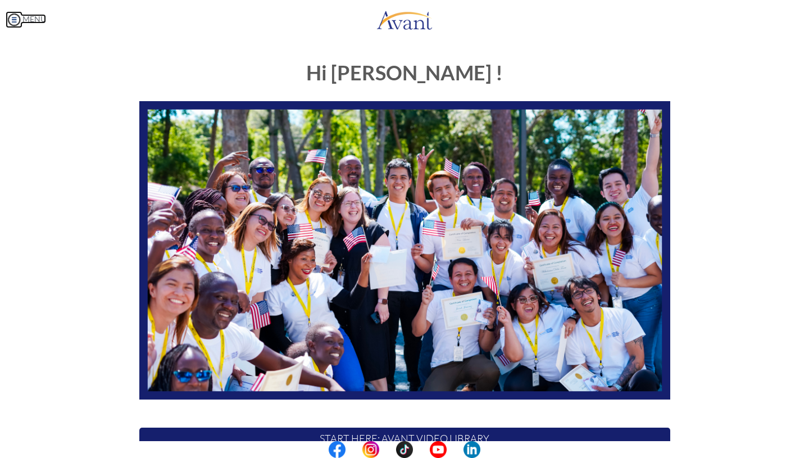
click at [16, 19] on img at bounding box center [14, 19] width 17 height 17
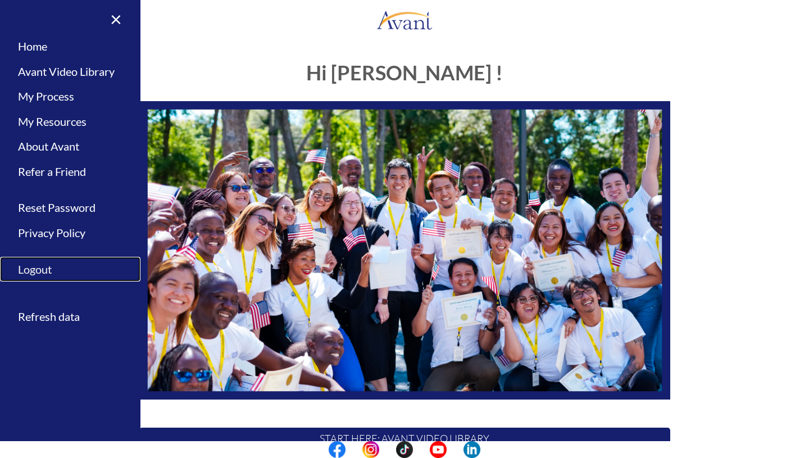
click at [39, 271] on link "Logout" at bounding box center [70, 269] width 140 height 25
